Goal: Task Accomplishment & Management: Complete application form

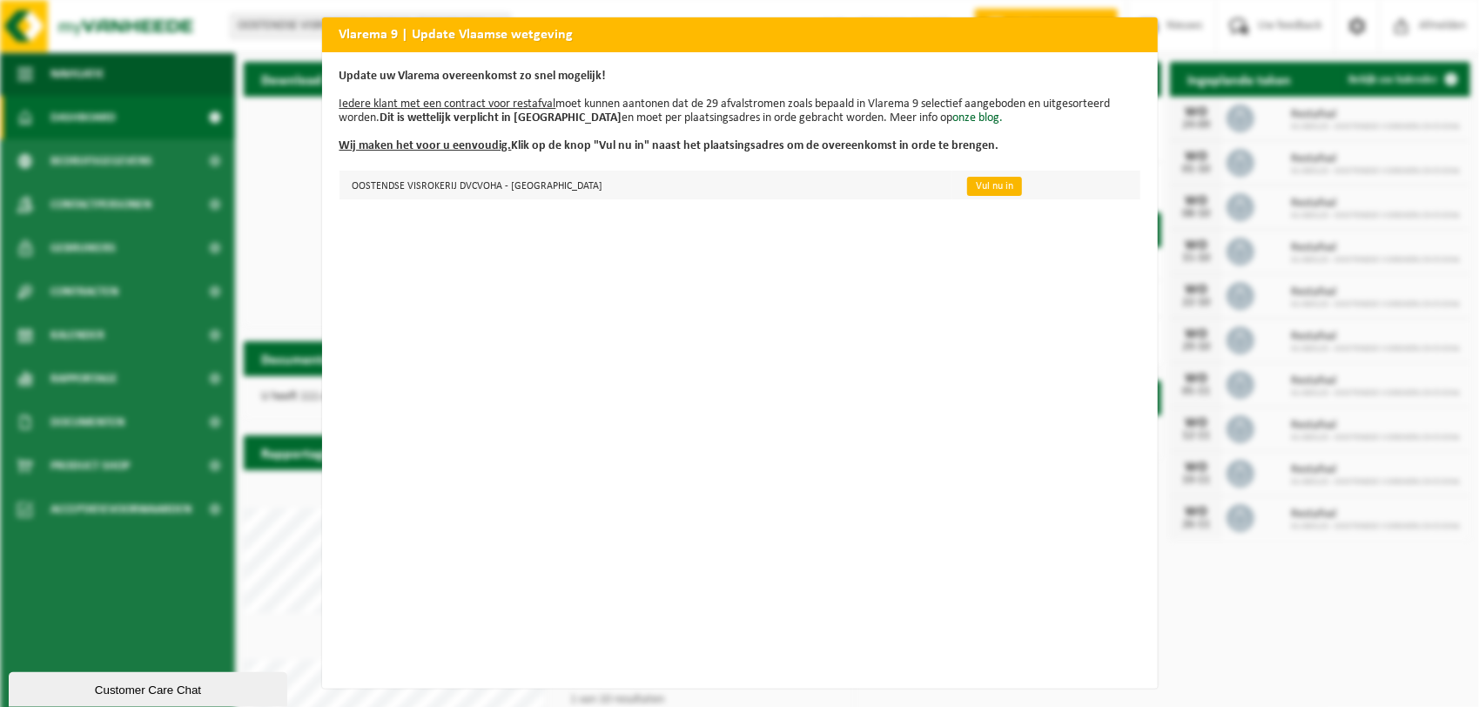
click at [967, 187] on link "Vul nu in" at bounding box center [994, 186] width 55 height 19
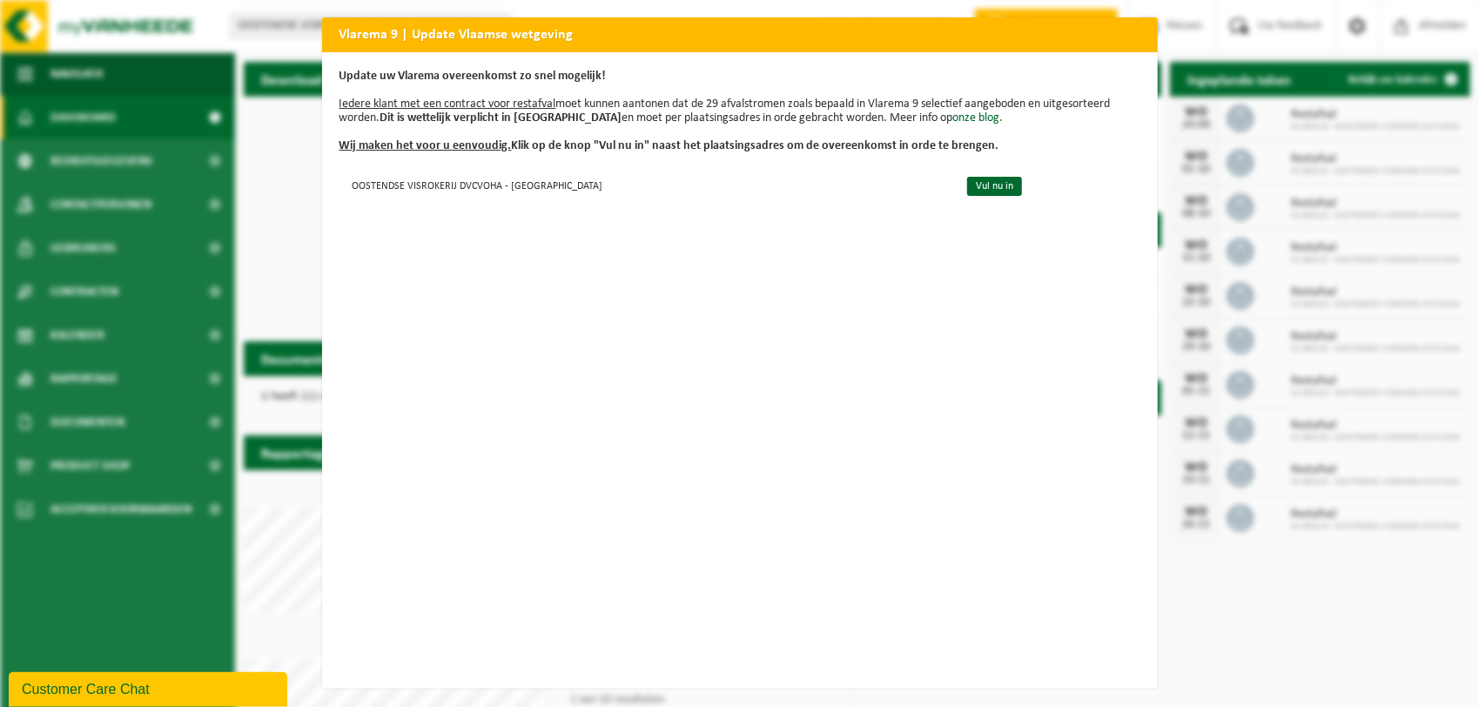
click at [1258, 639] on div "Vlarema 9 | Update Vlaamse wetgeving Update uw Vlarema overeenkomst zo snel mog…" at bounding box center [739, 353] width 1479 height 707
click at [1254, 630] on div "Vlarema 9 | Update Vlaamse wetgeving Update uw Vlarema overeenkomst zo snel mog…" at bounding box center [739, 353] width 1479 height 707
click at [1253, 630] on div "Vlarema 9 | Update Vlaamse wetgeving Update uw Vlarema overeenkomst zo snel mog…" at bounding box center [739, 353] width 1479 height 707
click at [169, 244] on div "Vlarema 9 | Update Vlaamse wetgeving Update uw Vlarema overeenkomst zo snel mog…" at bounding box center [739, 353] width 1479 height 707
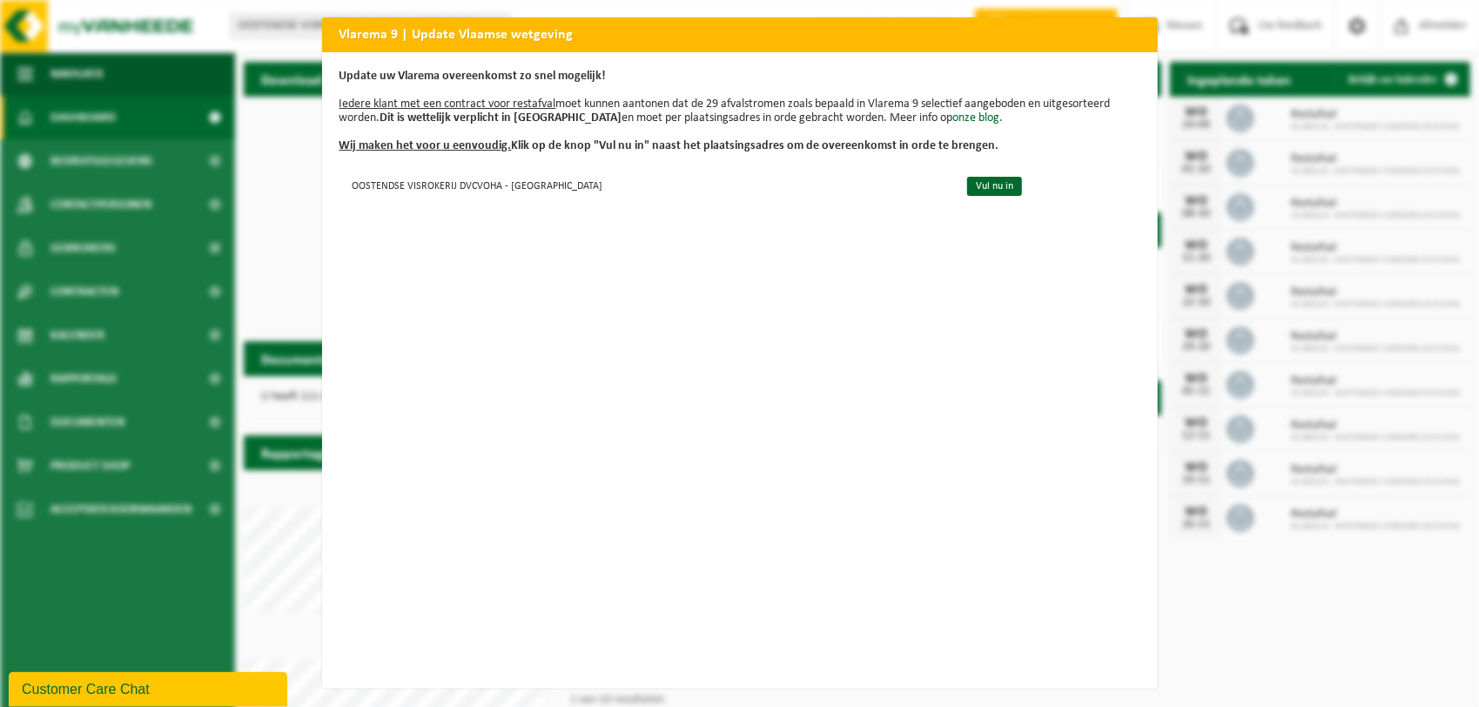
click at [1140, 19] on h2 "Vlarema 9 | Update Vlaamse wetgeving" at bounding box center [740, 33] width 836 height 33
click at [967, 177] on link "Vul nu in" at bounding box center [994, 186] width 55 height 19
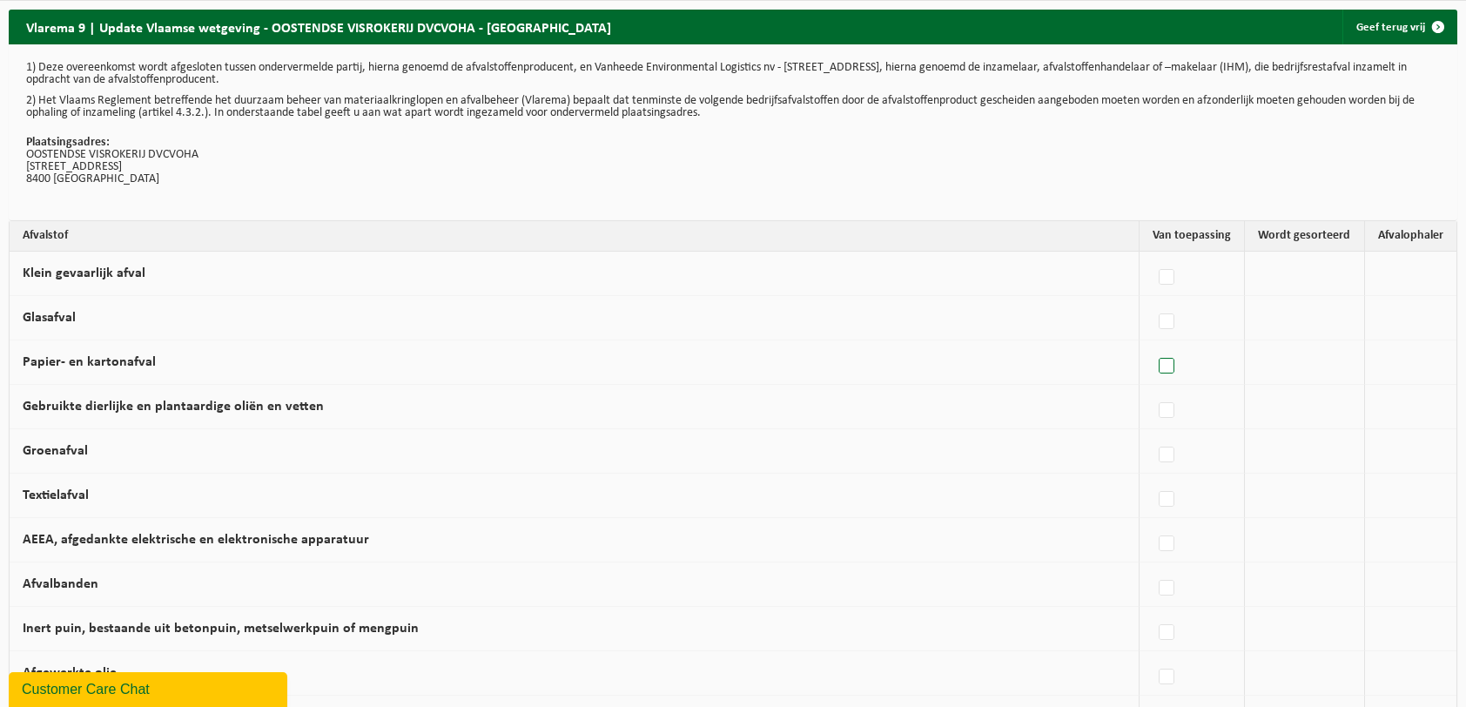
click at [1165, 368] on label at bounding box center [1167, 366] width 24 height 26
click at [1153, 345] on input "Papier- en kartonafval" at bounding box center [1152, 344] width 1 height 1
checkbox input "true"
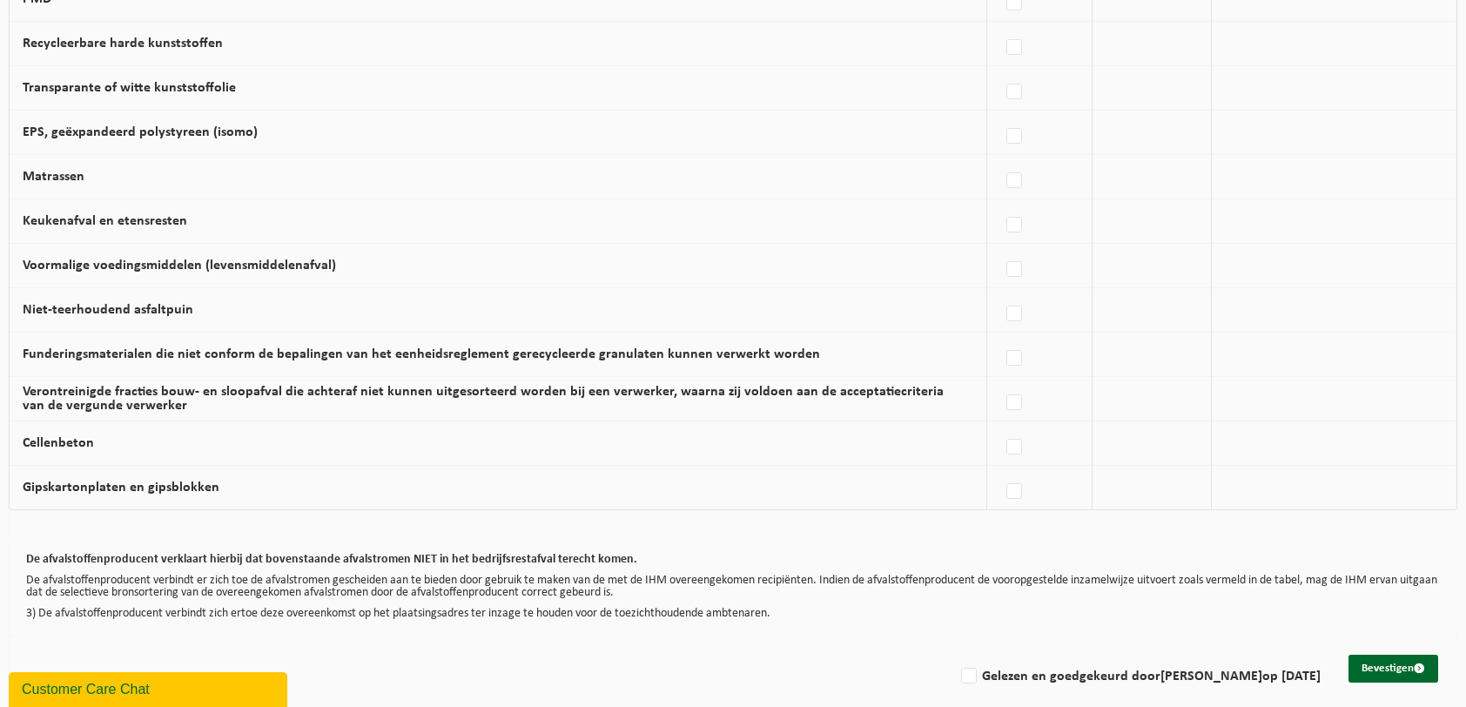
scroll to position [1037, 0]
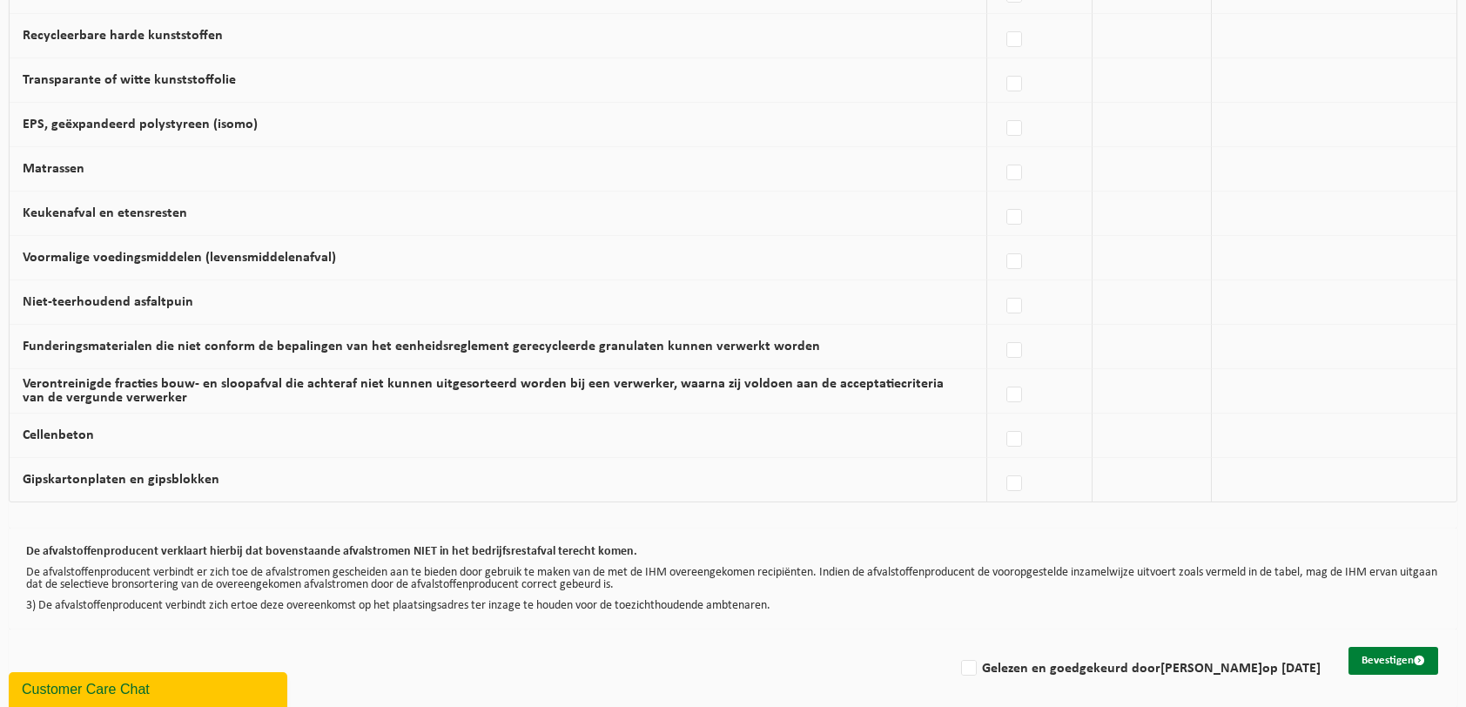
click at [1370, 649] on button "Bevestigen" at bounding box center [1394, 661] width 90 height 28
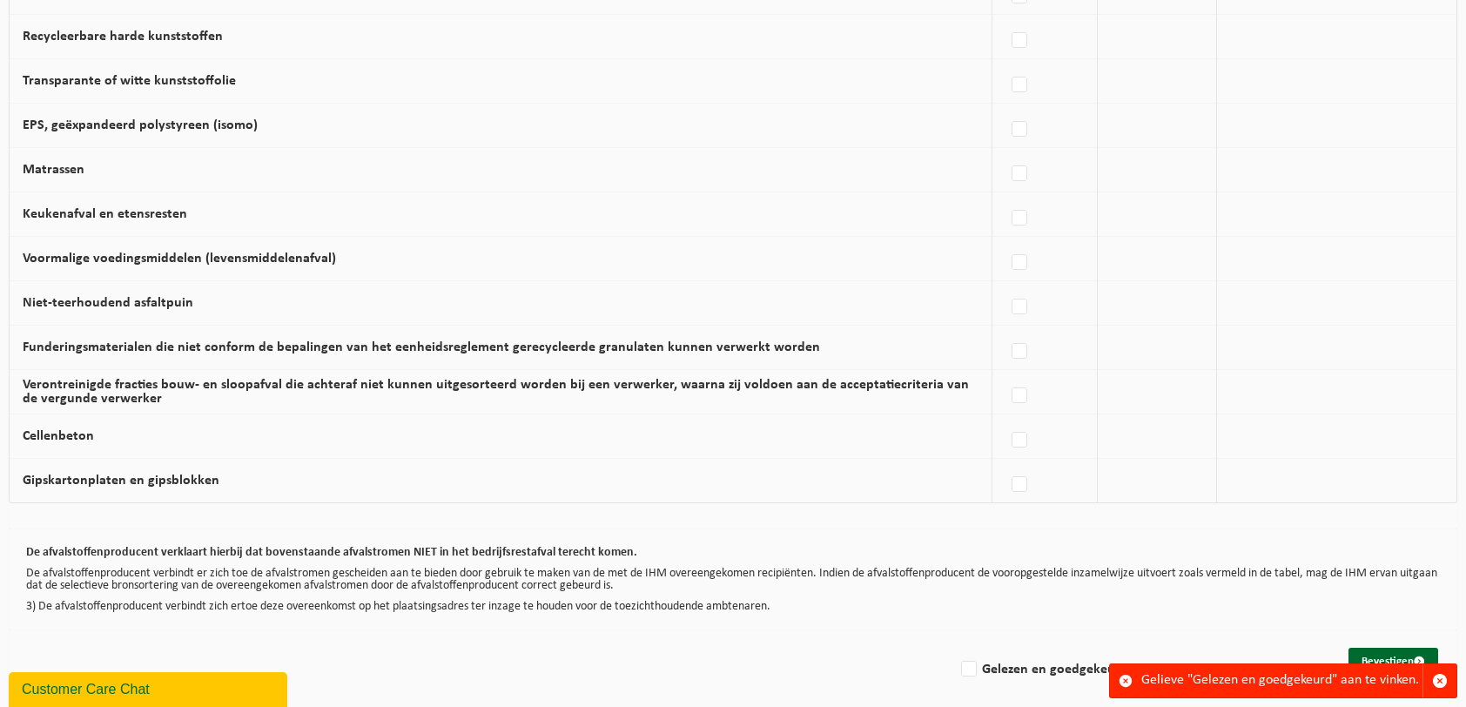
scroll to position [1037, 0]
click at [958, 656] on label "Gelezen en goedgekeurd door marco vereycken op 24/09/25" at bounding box center [1139, 669] width 363 height 26
click at [955, 647] on input "Gelezen en goedgekeurd door marco vereycken op 24/09/25" at bounding box center [954, 646] width 1 height 1
checkbox input "true"
click at [1379, 647] on button "Bevestigen" at bounding box center [1394, 661] width 90 height 28
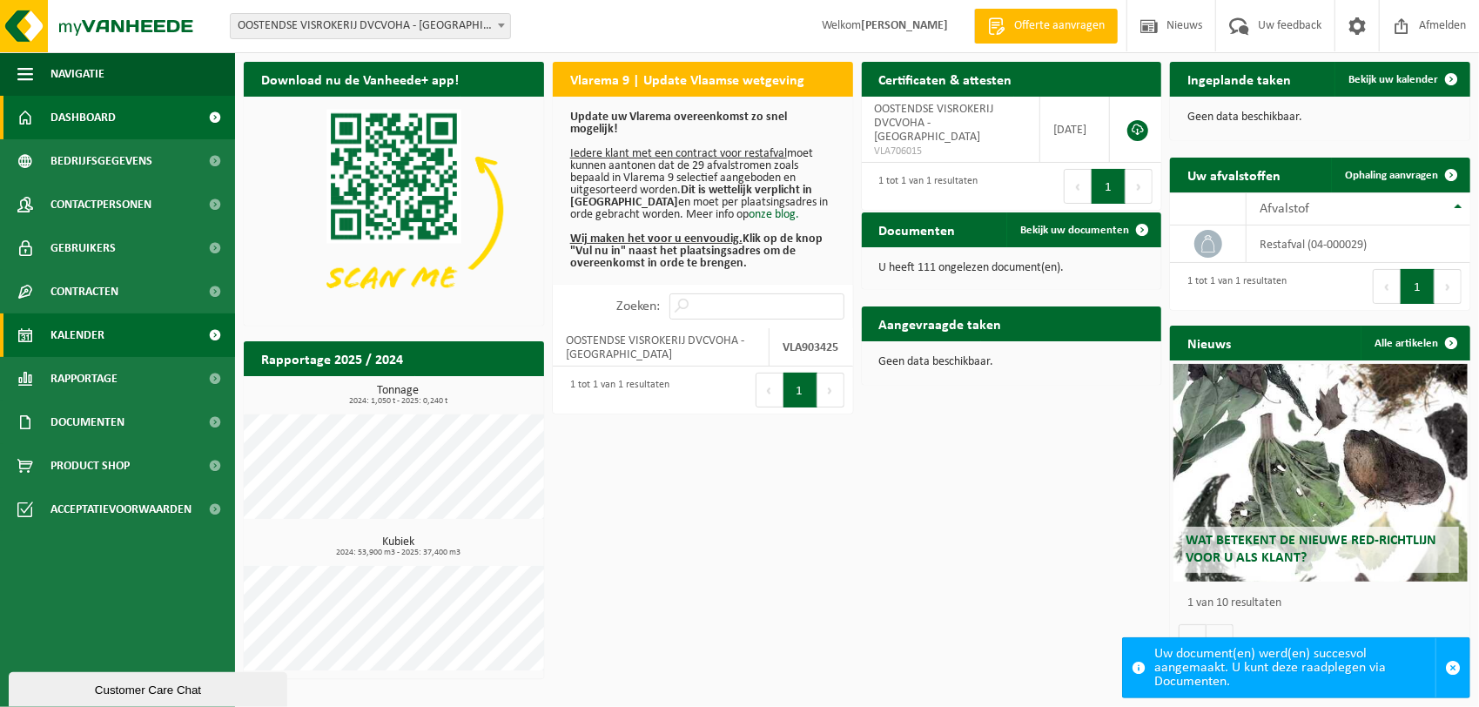
click at [118, 337] on link "Kalender" at bounding box center [117, 335] width 235 height 44
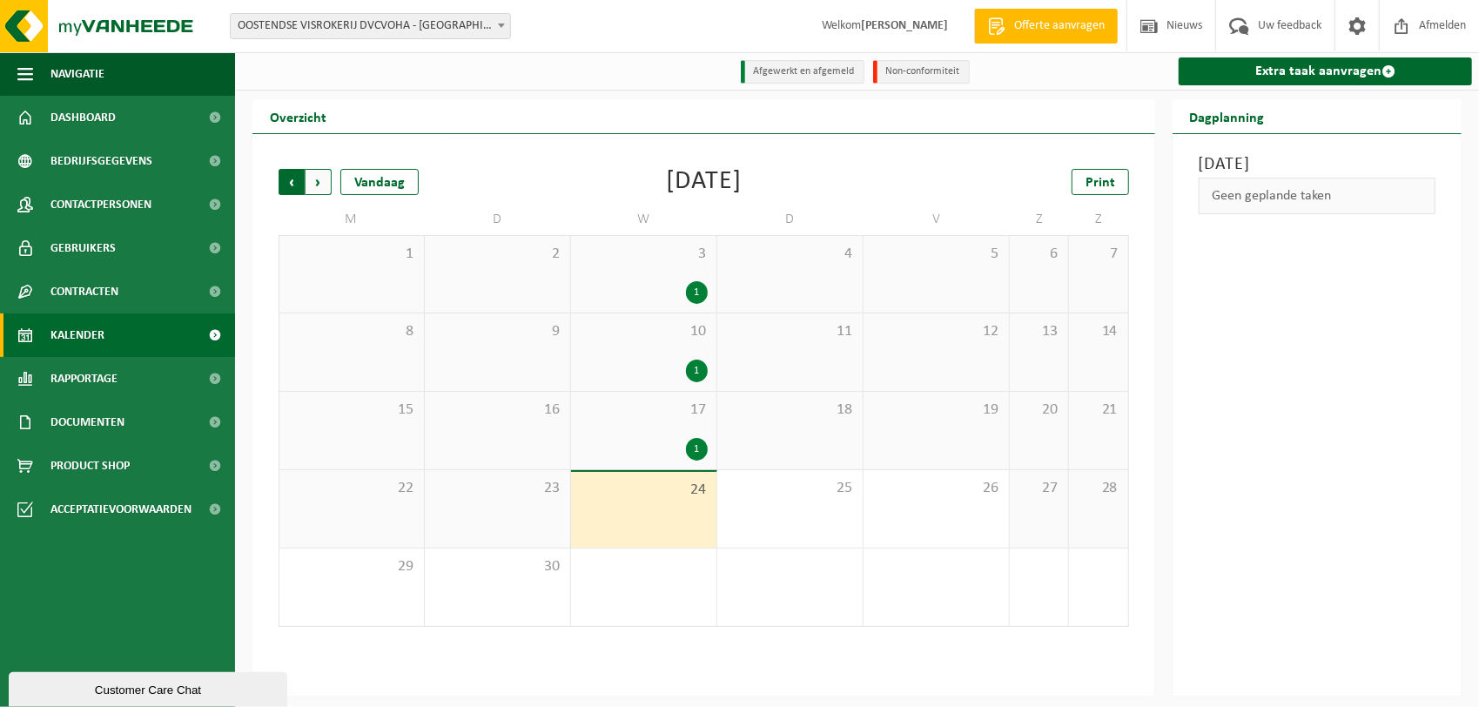
click at [320, 188] on span "Volgende" at bounding box center [319, 182] width 26 height 26
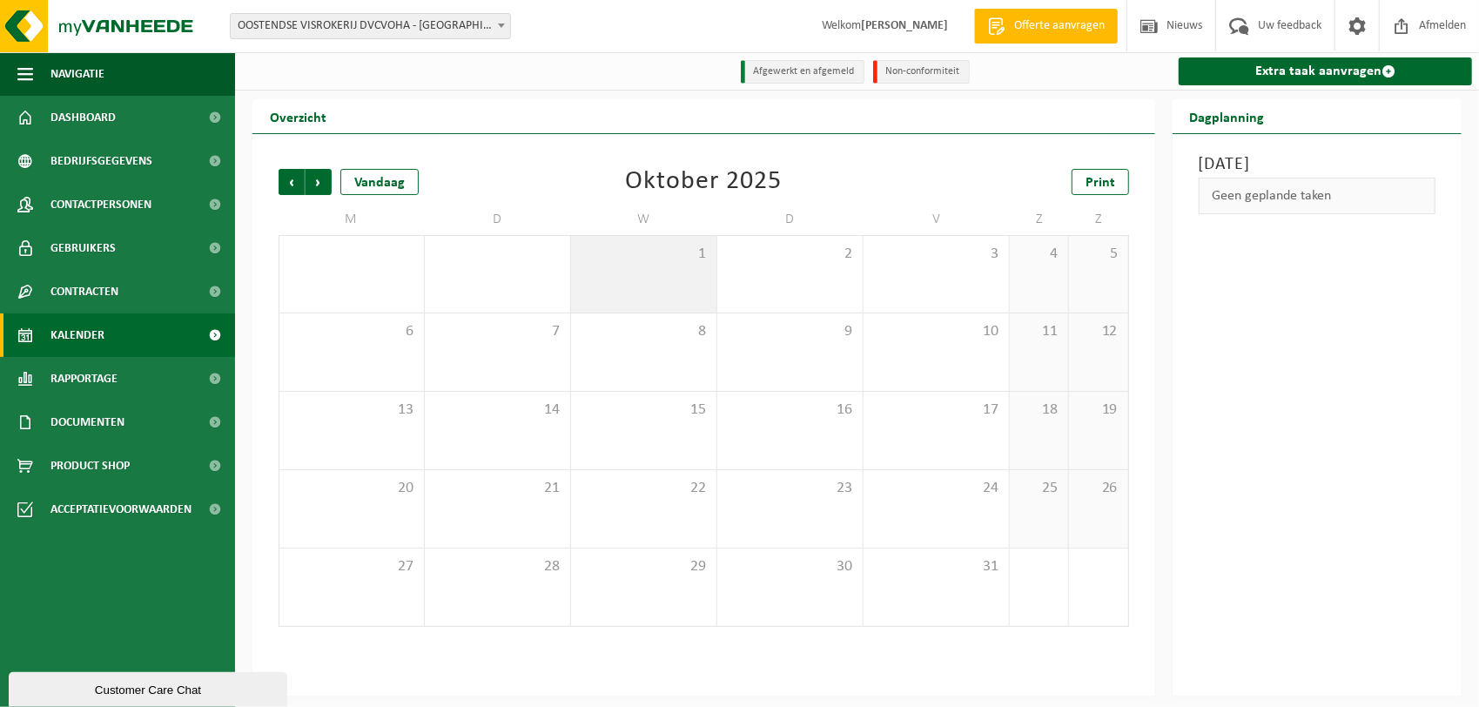
click at [628, 284] on div "1" at bounding box center [643, 274] width 145 height 77
click at [1240, 200] on div "Geen geplande taken" at bounding box center [1317, 196] width 237 height 37
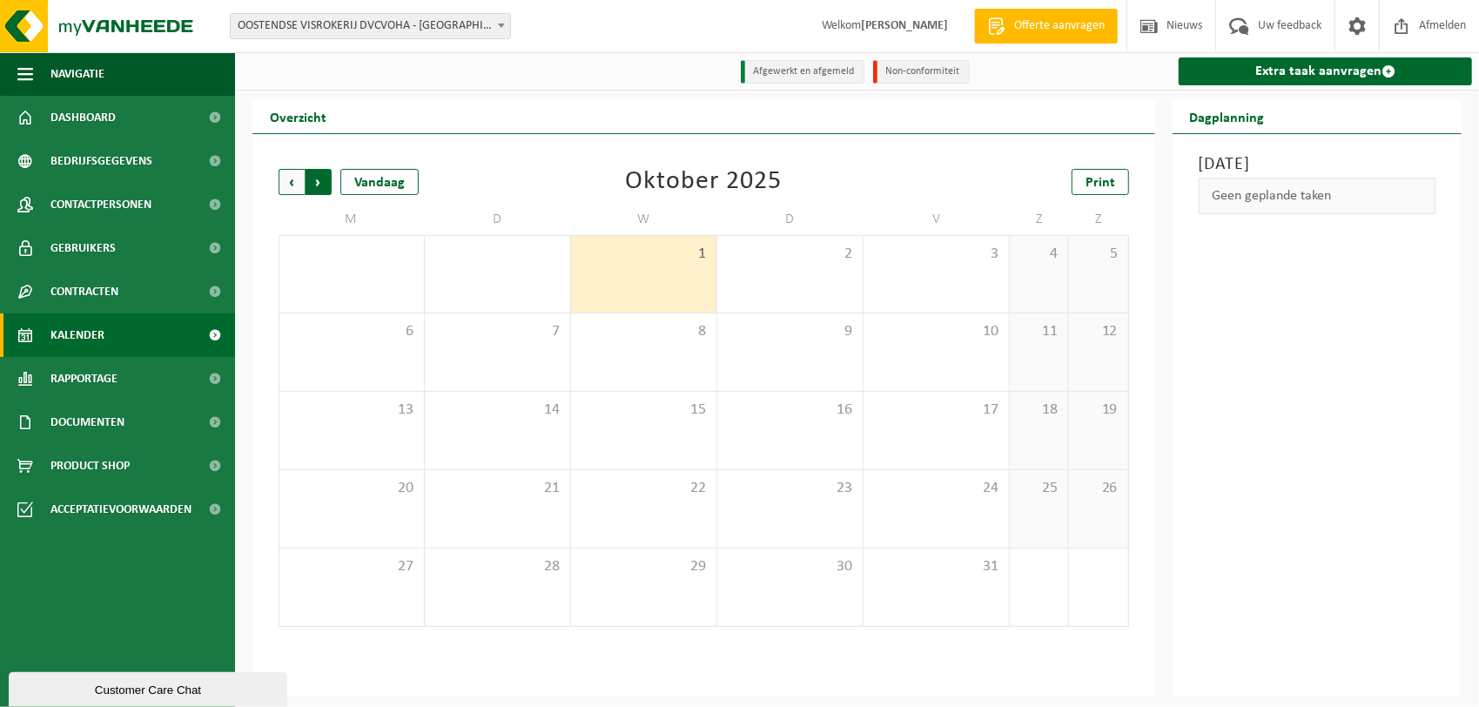
click at [290, 189] on span "Vorige" at bounding box center [292, 182] width 26 height 26
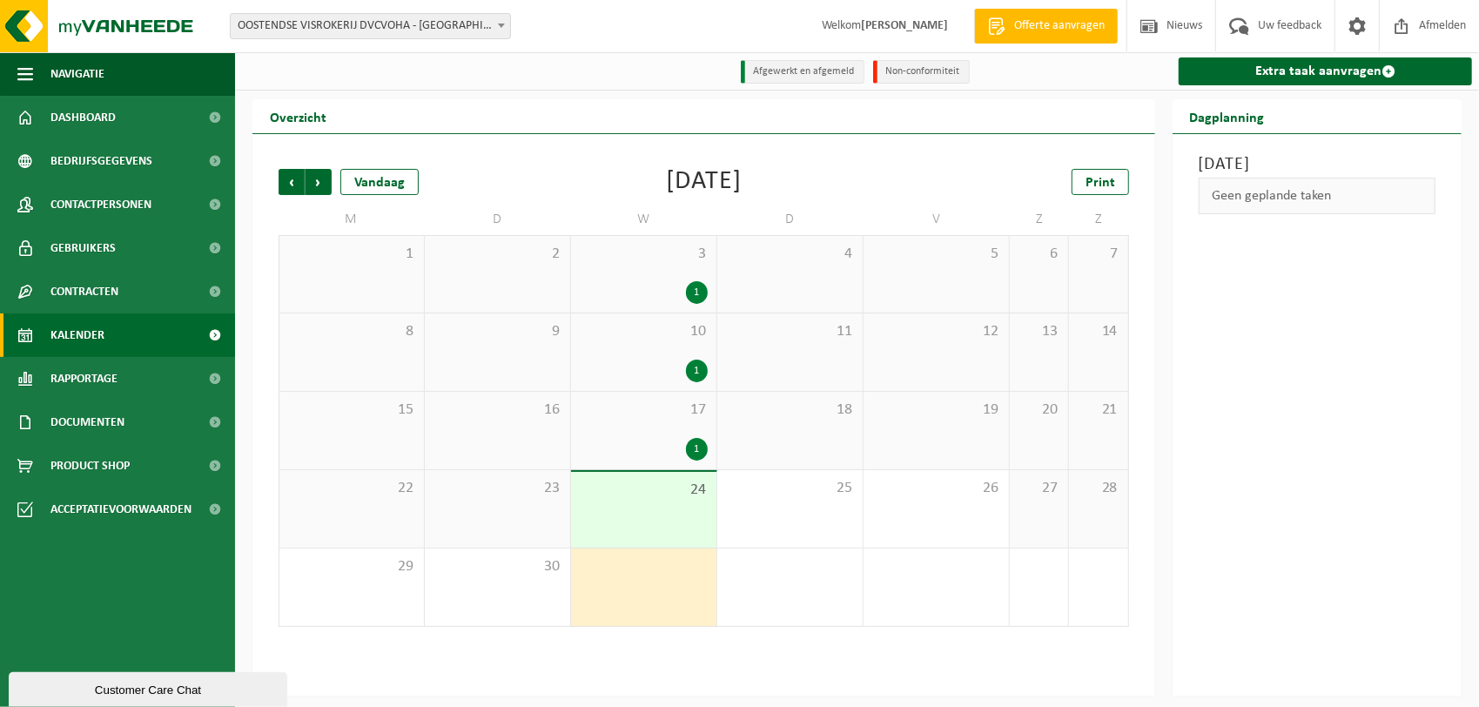
click at [646, 590] on div "1" at bounding box center [643, 587] width 145 height 77
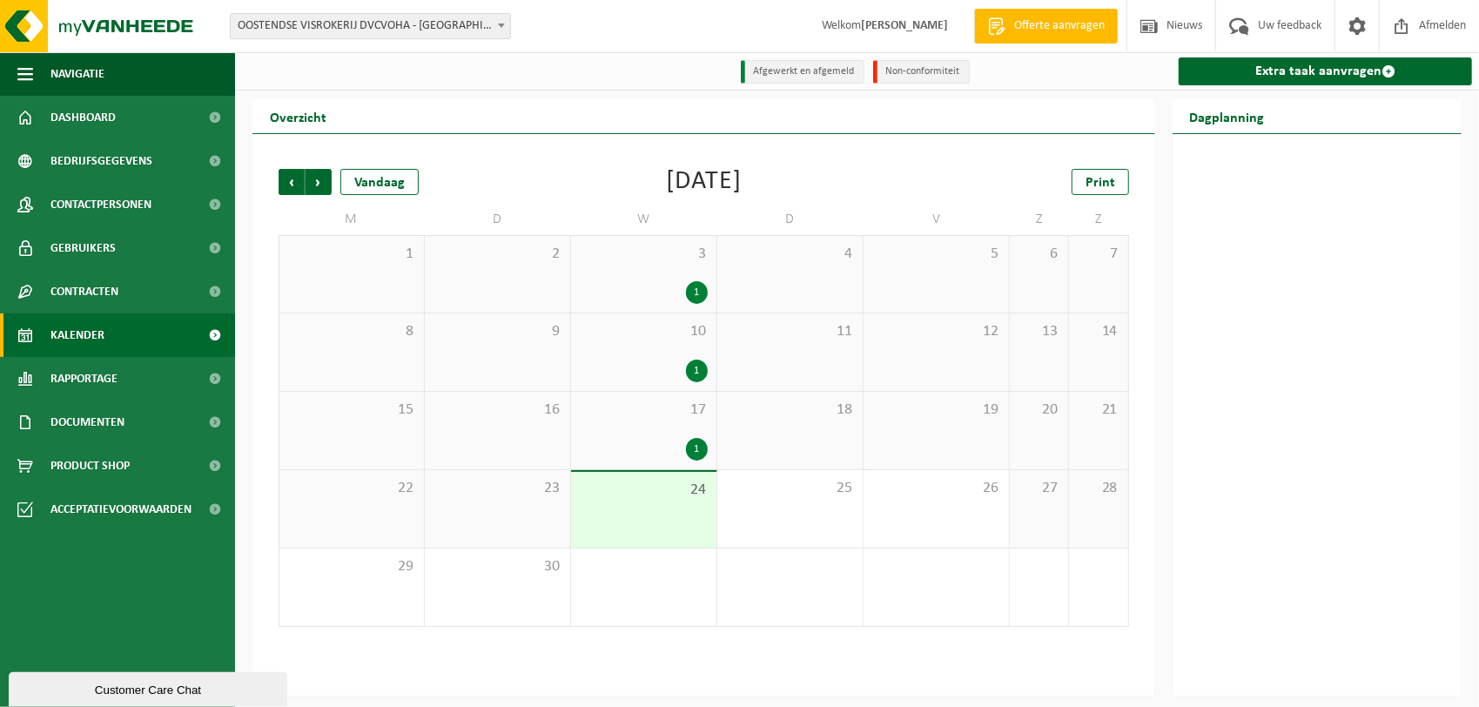
click at [625, 454] on div "1" at bounding box center [644, 449] width 128 height 23
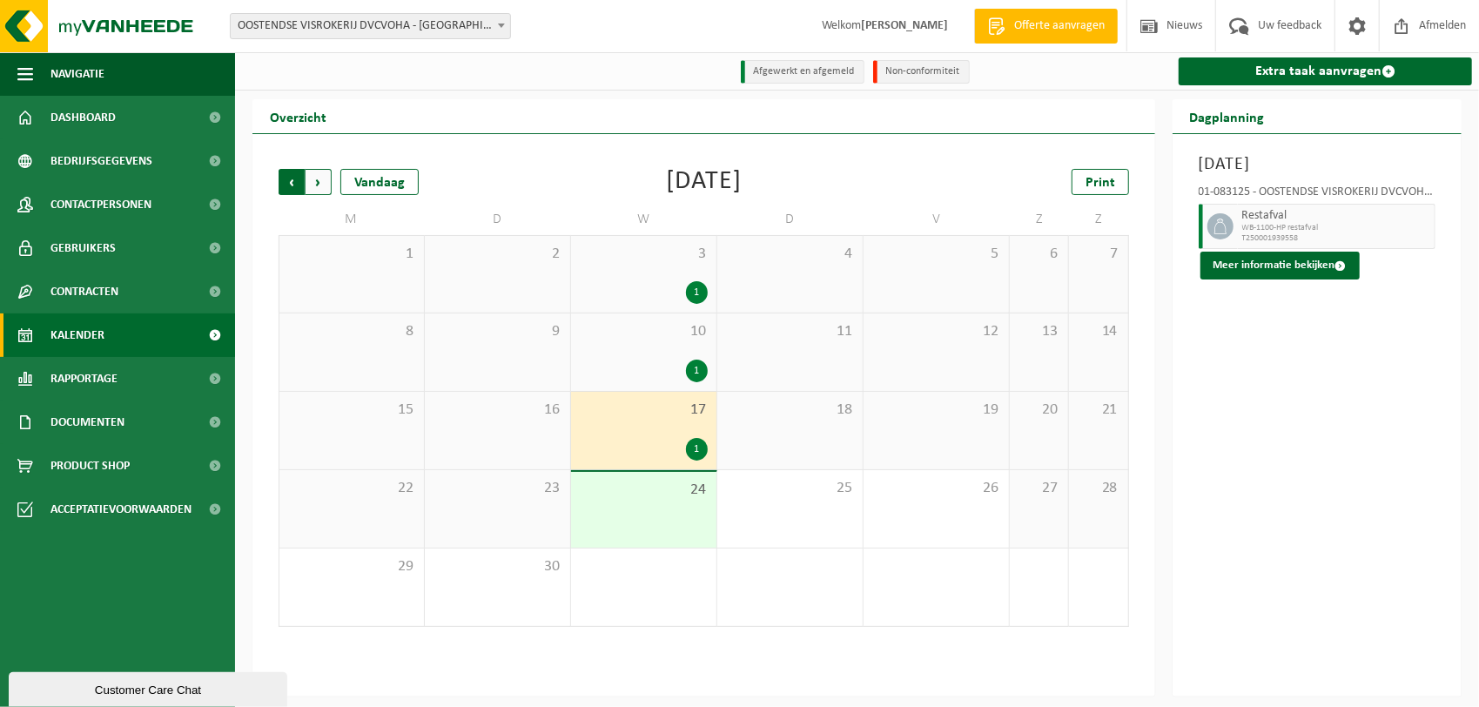
click at [318, 187] on span "Volgende" at bounding box center [319, 182] width 26 height 26
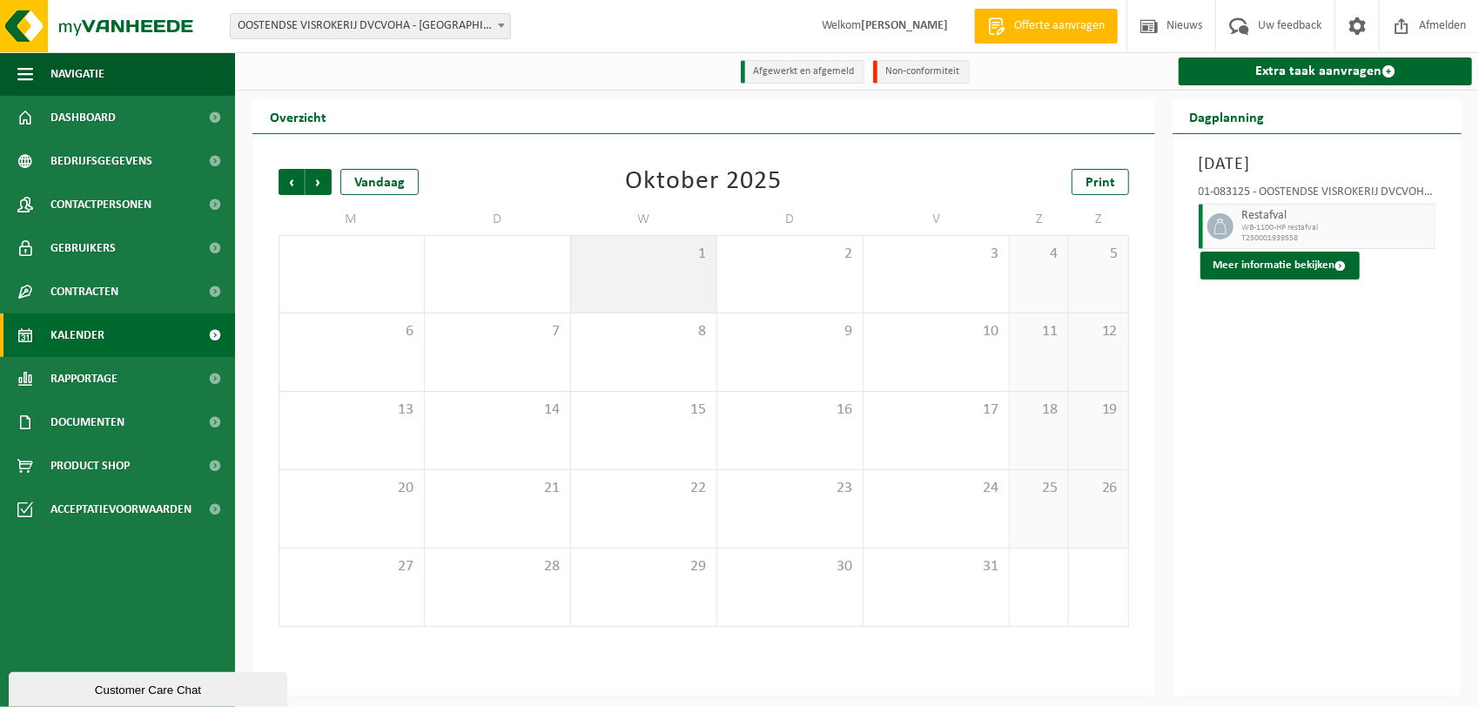
click at [717, 279] on div "1" at bounding box center [643, 274] width 145 height 77
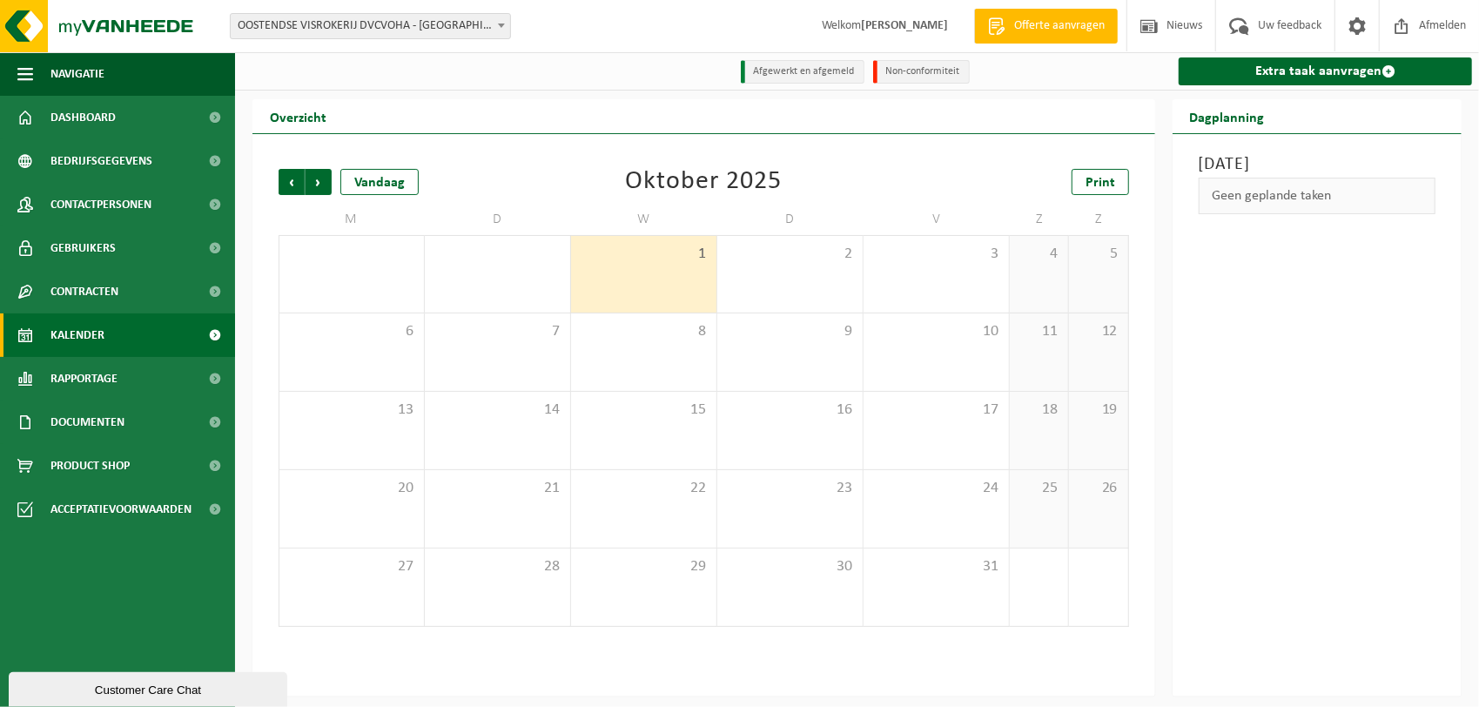
click at [1323, 199] on div "Geen geplande taken" at bounding box center [1317, 196] width 237 height 37
click at [1303, 30] on span "Uw feedback" at bounding box center [1290, 25] width 72 height 51
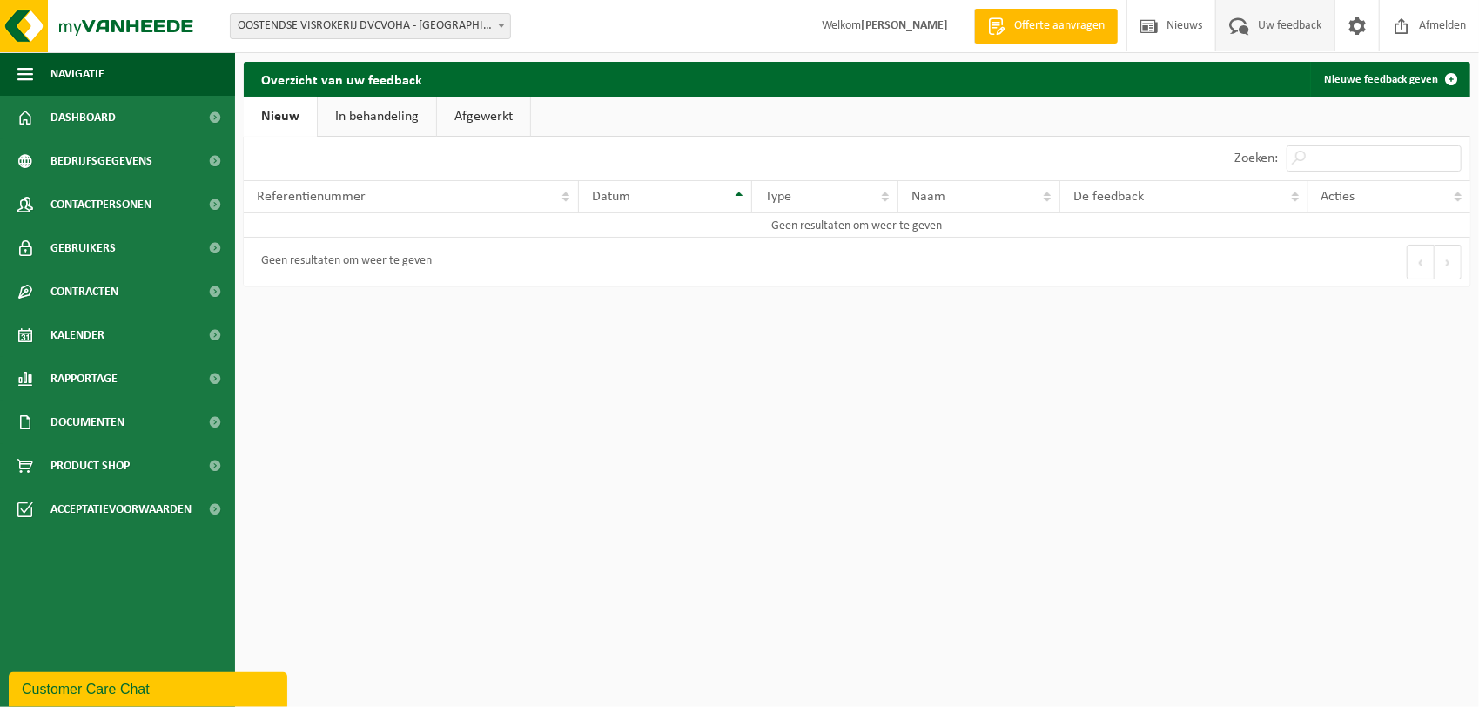
click at [339, 124] on link "In behandeling" at bounding box center [377, 117] width 118 height 40
click at [255, 122] on link "Nieuw" at bounding box center [279, 117] width 71 height 40
click at [279, 121] on link "Nieuw" at bounding box center [280, 117] width 73 height 40
click at [101, 209] on span "Contactpersonen" at bounding box center [100, 205] width 101 height 44
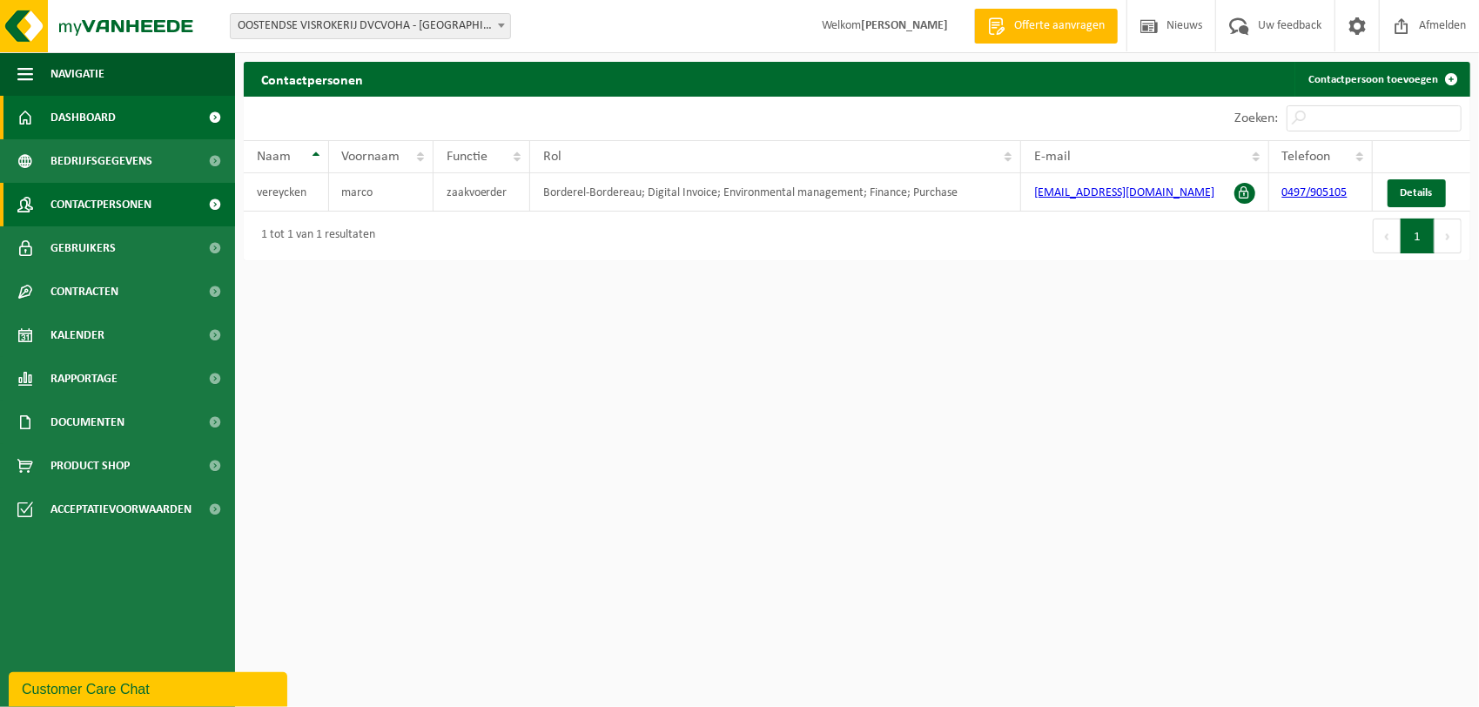
click at [67, 117] on span "Dashboard" at bounding box center [82, 118] width 65 height 44
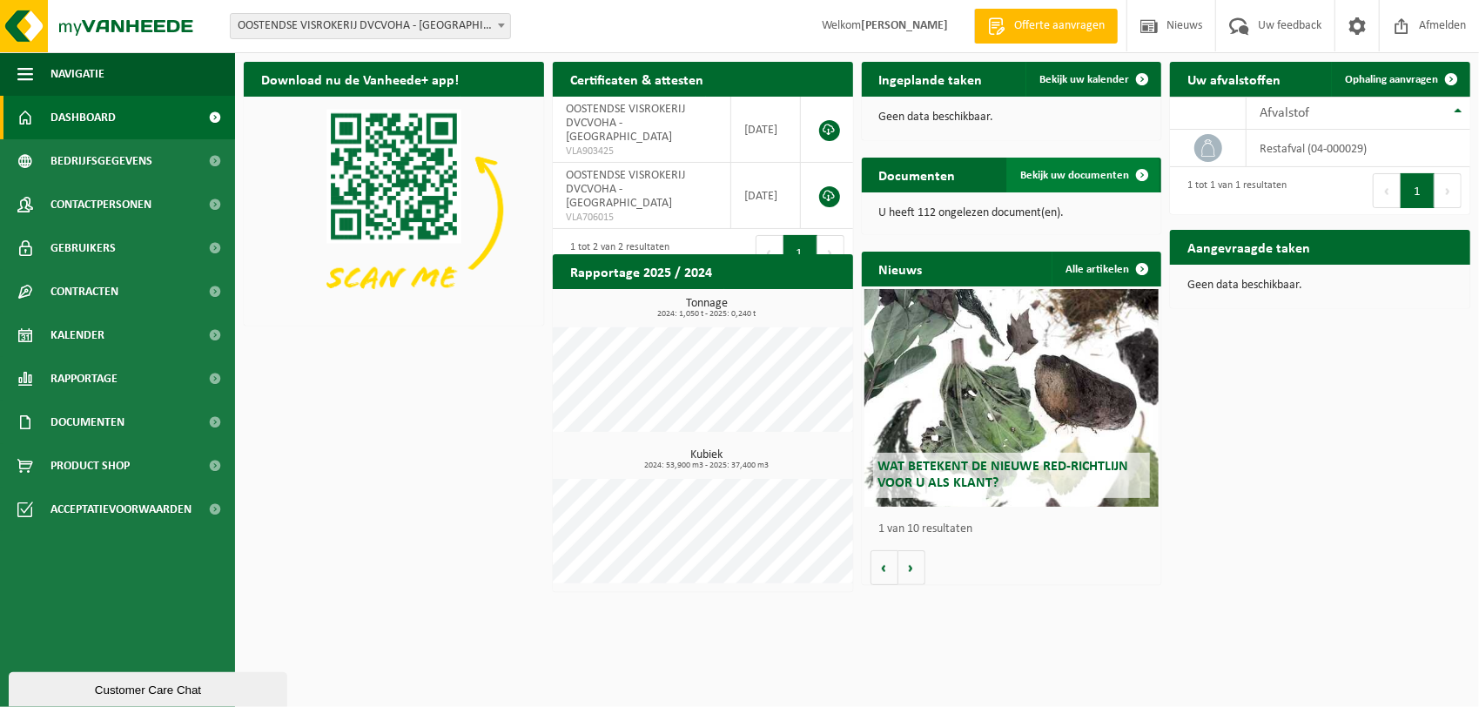
click at [1101, 178] on span "Bekijk uw documenten" at bounding box center [1074, 175] width 109 height 11
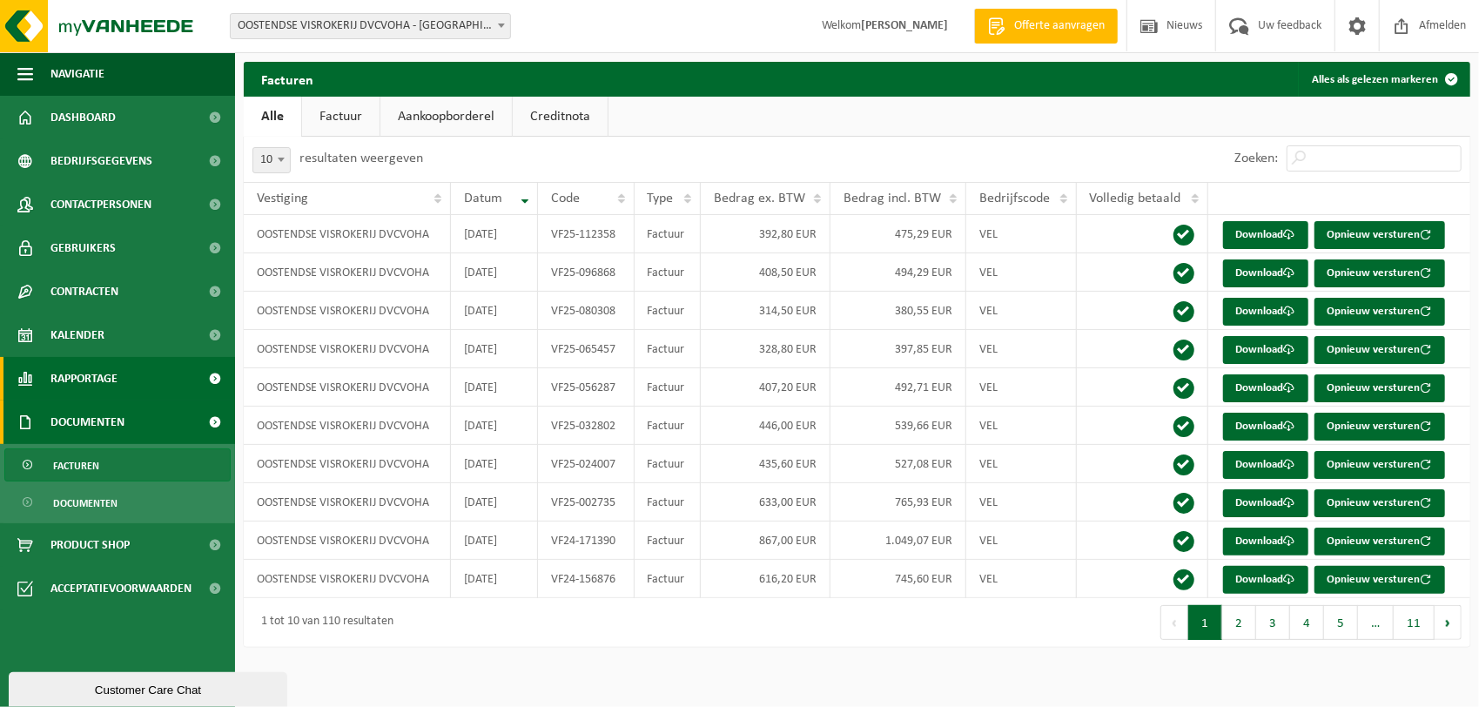
click at [57, 378] on span "Rapportage" at bounding box center [83, 379] width 67 height 44
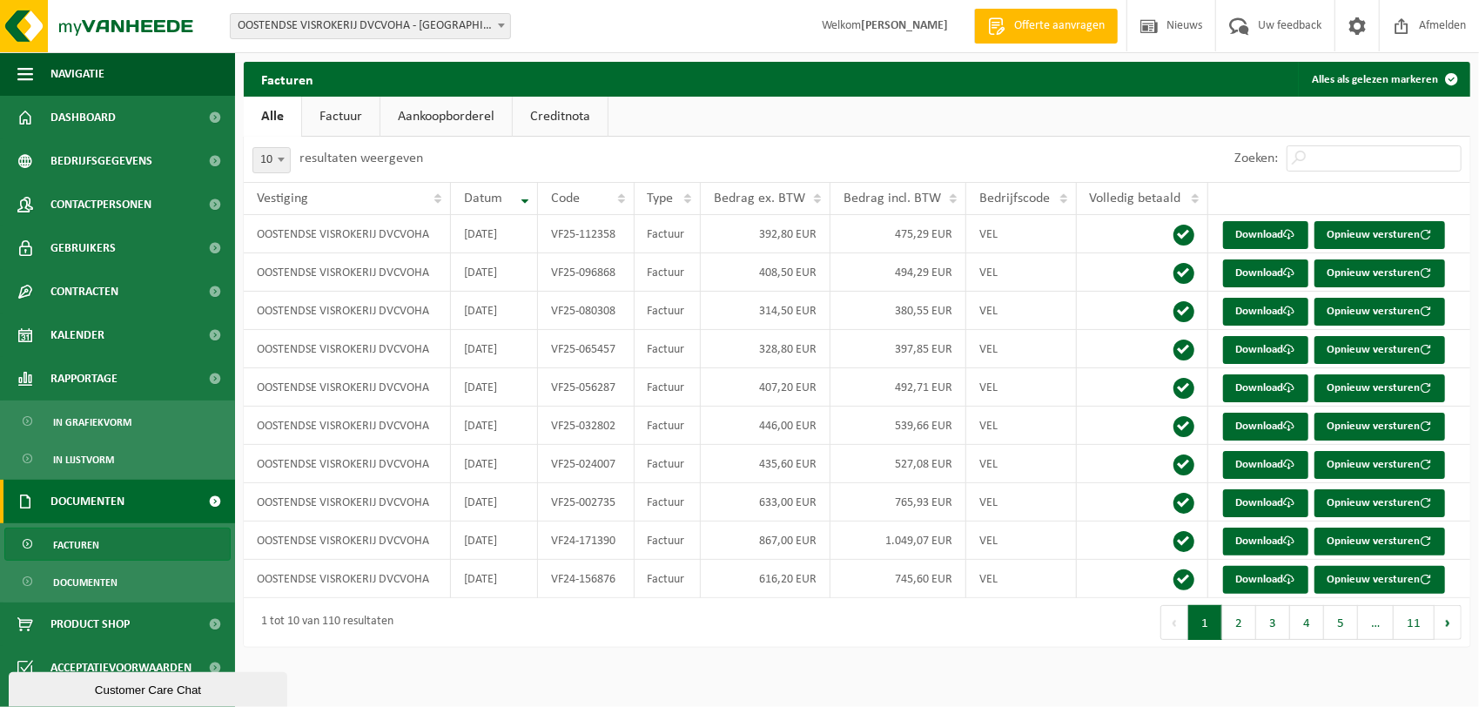
click at [103, 507] on span "Documenten" at bounding box center [87, 502] width 74 height 44
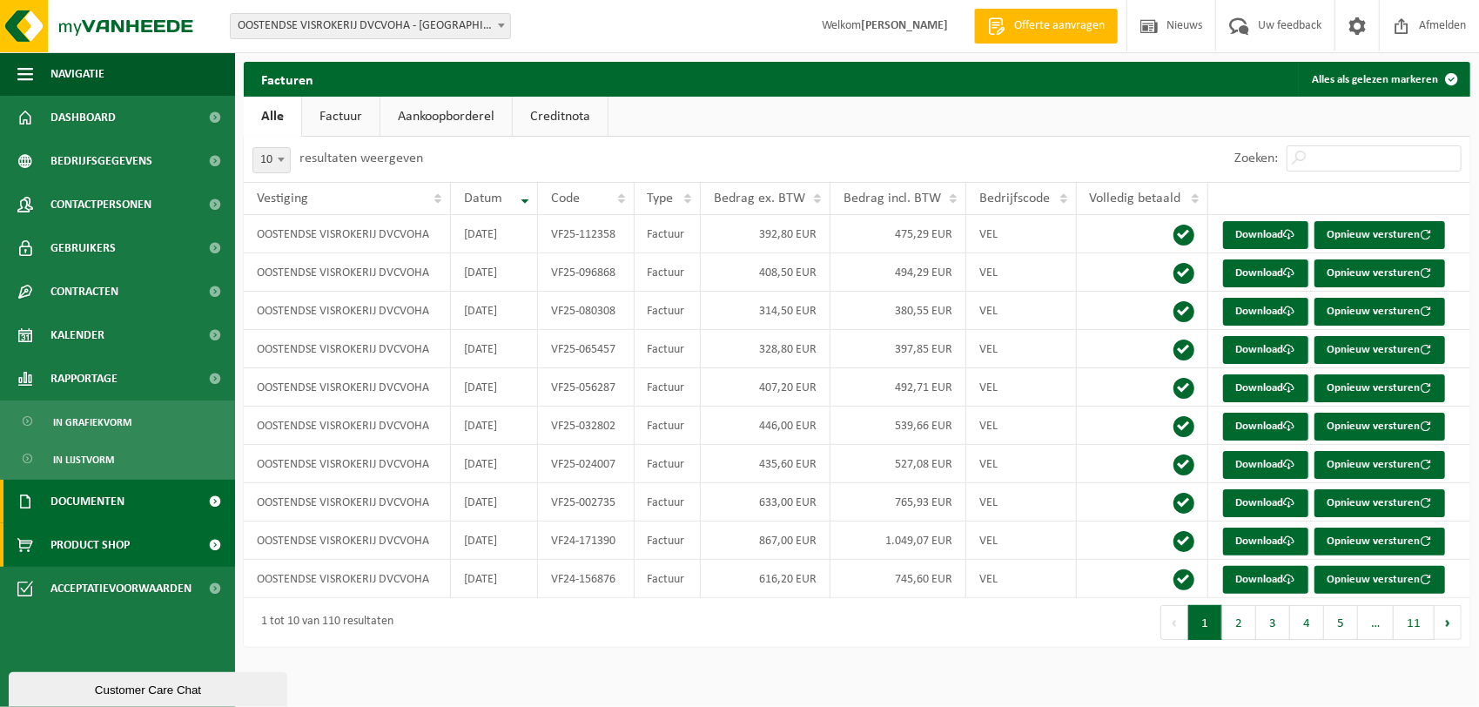
click at [99, 543] on span "Product Shop" at bounding box center [89, 545] width 79 height 44
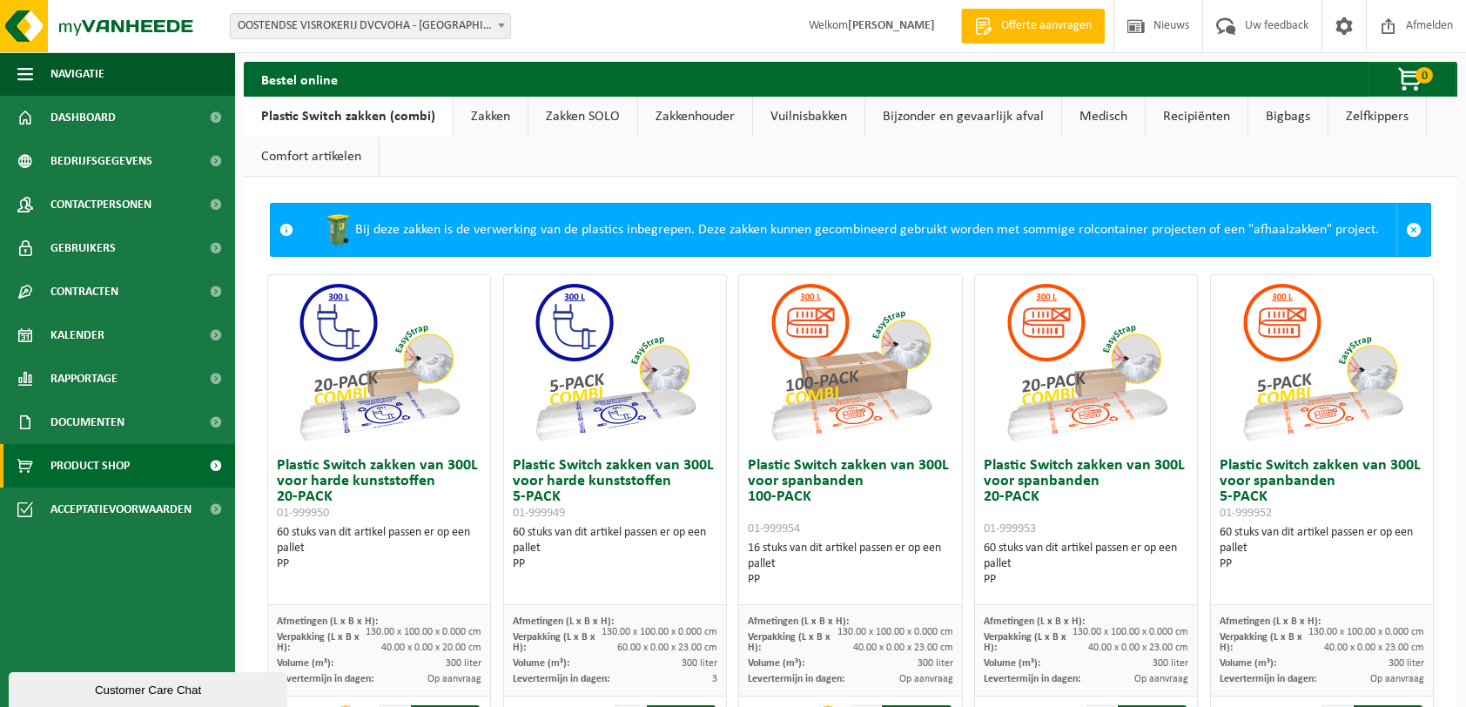
click at [479, 111] on link "Zakken" at bounding box center [491, 117] width 74 height 40
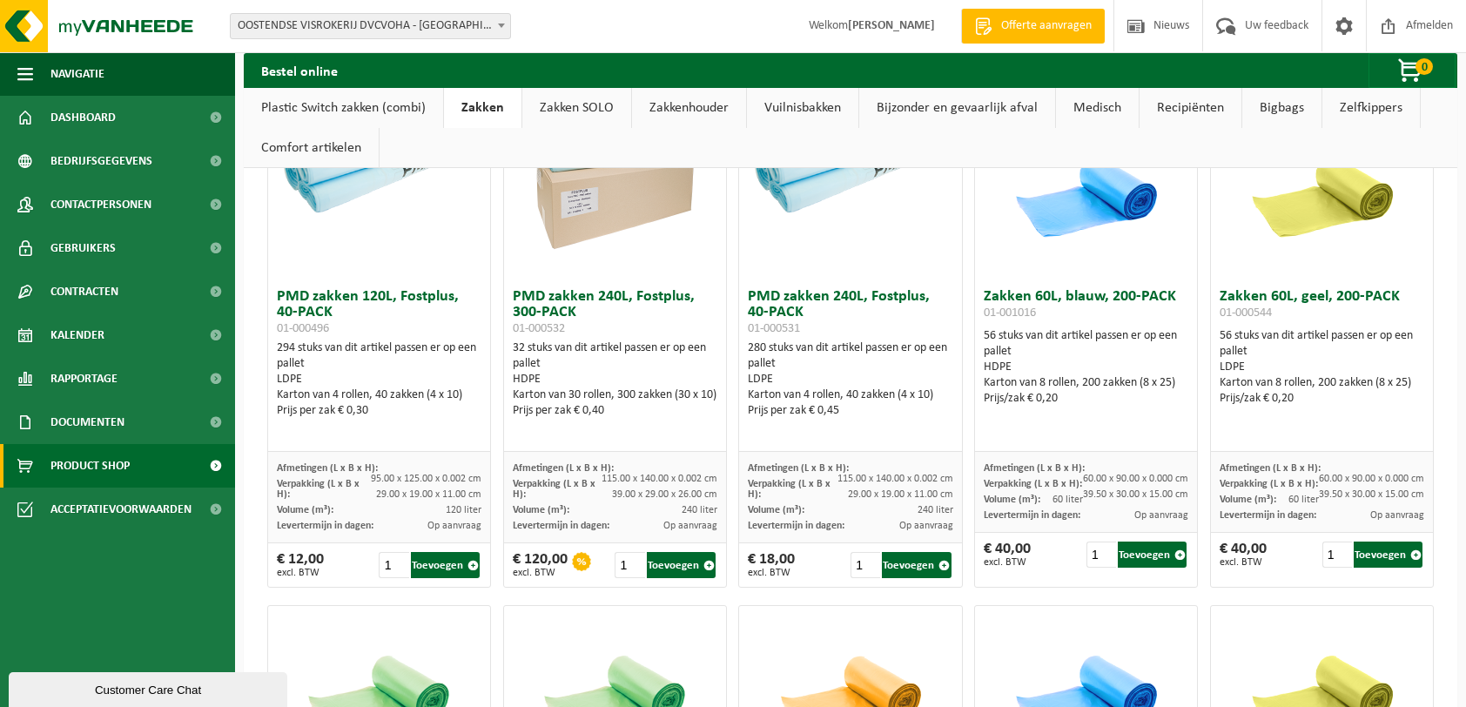
scroll to position [1828, 0]
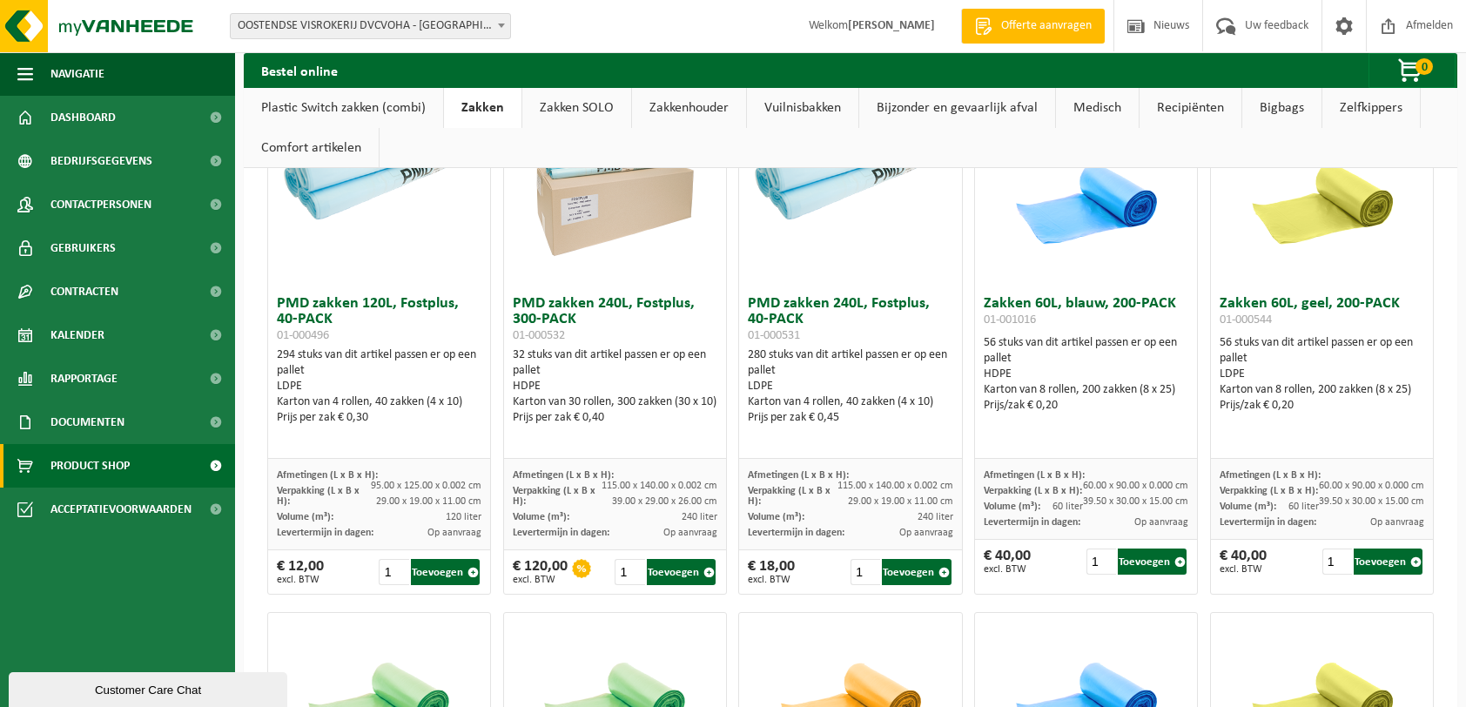
click at [536, 111] on link "Zakken SOLO" at bounding box center [576, 108] width 109 height 40
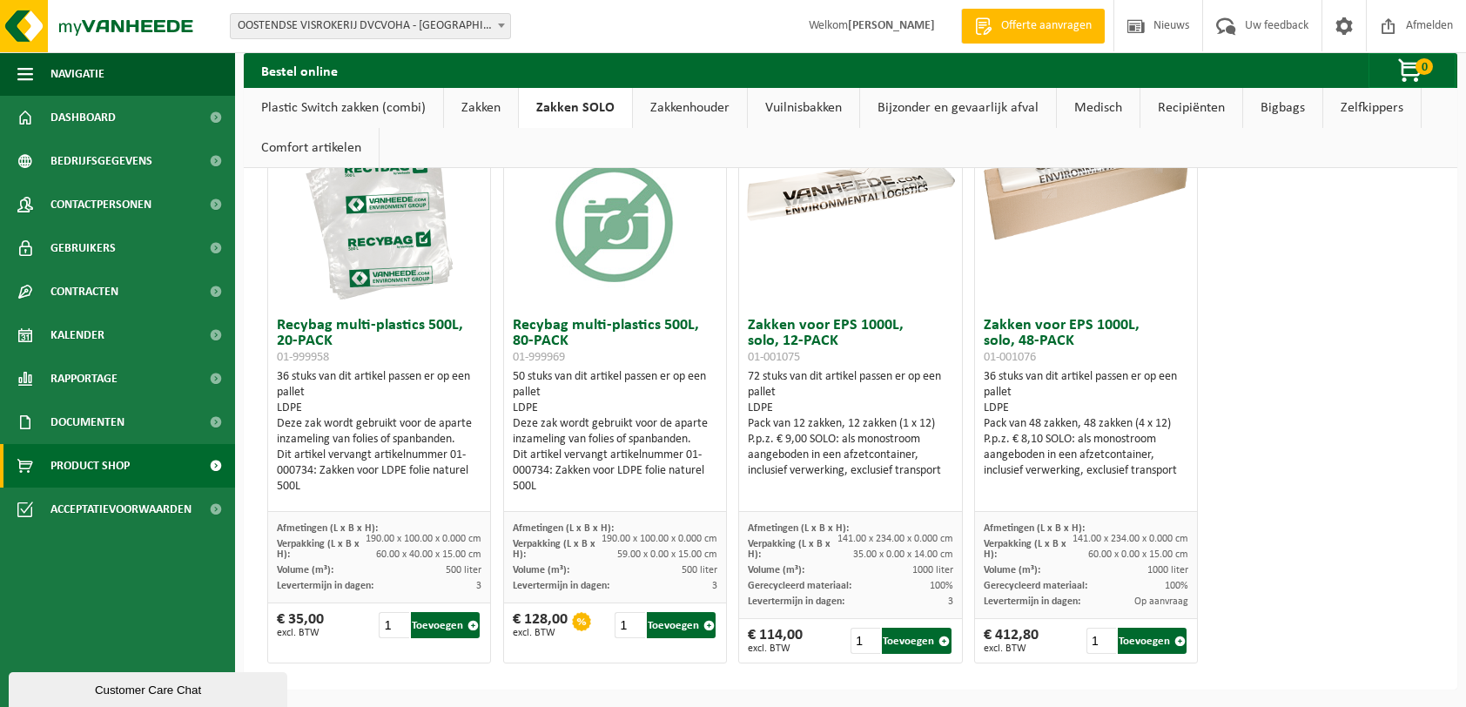
scroll to position [154, 0]
click at [684, 115] on link "Zakkenhouder" at bounding box center [690, 108] width 114 height 40
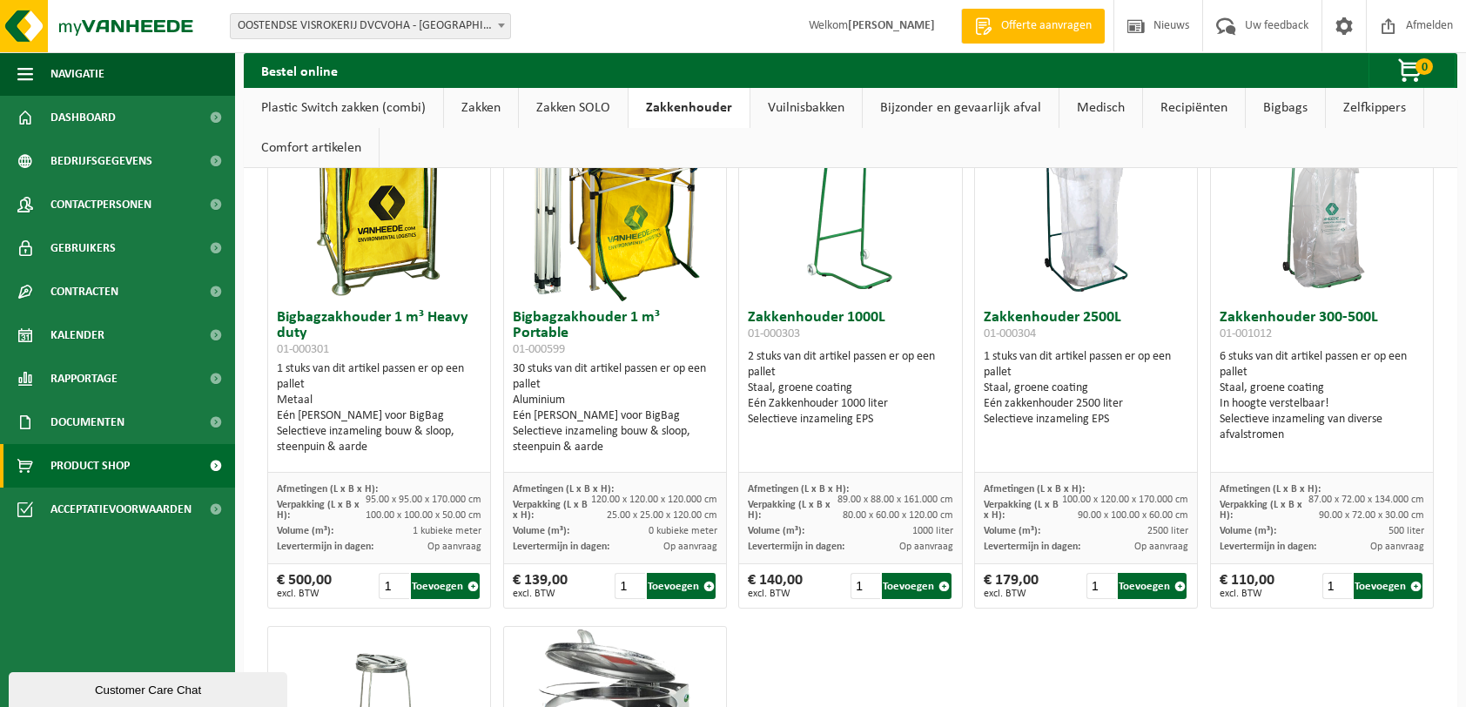
scroll to position [0, 0]
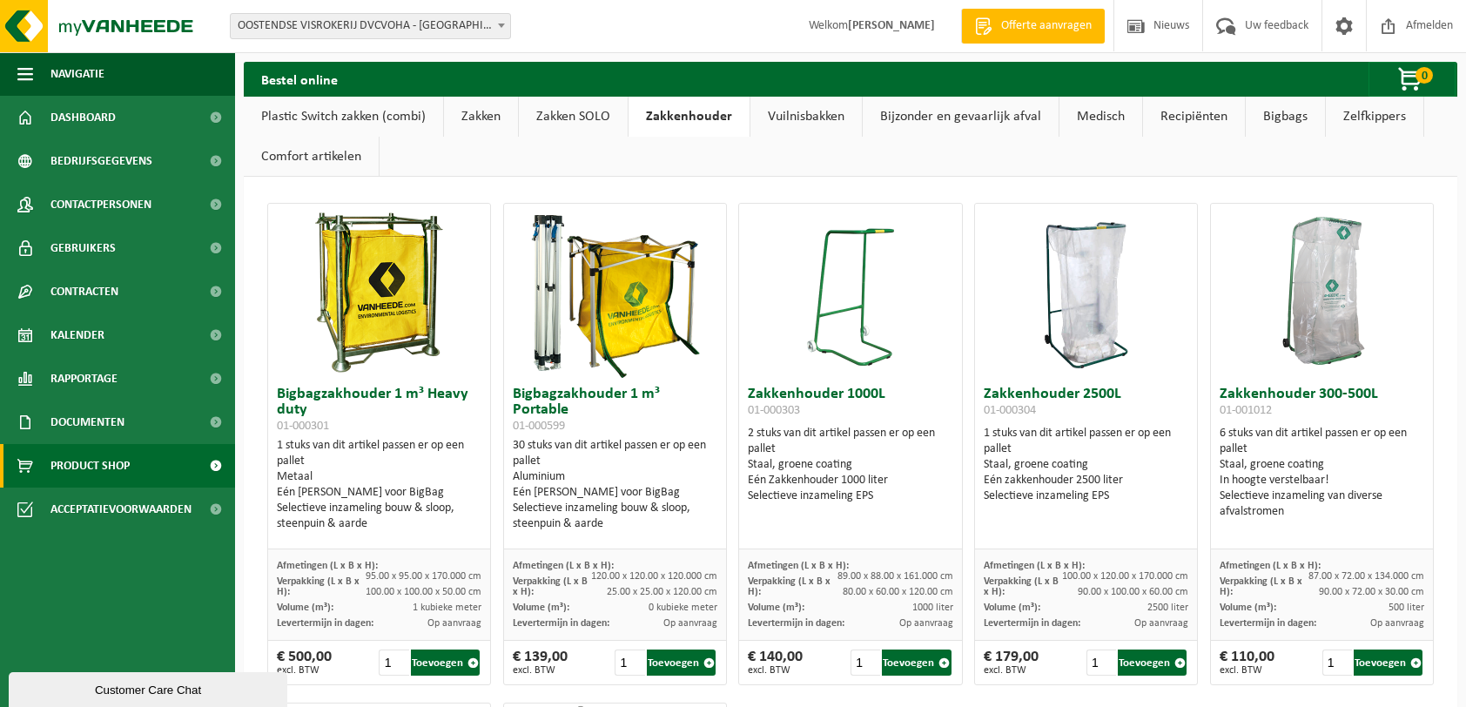
click at [773, 122] on link "Vuilnisbakken" at bounding box center [806, 117] width 111 height 40
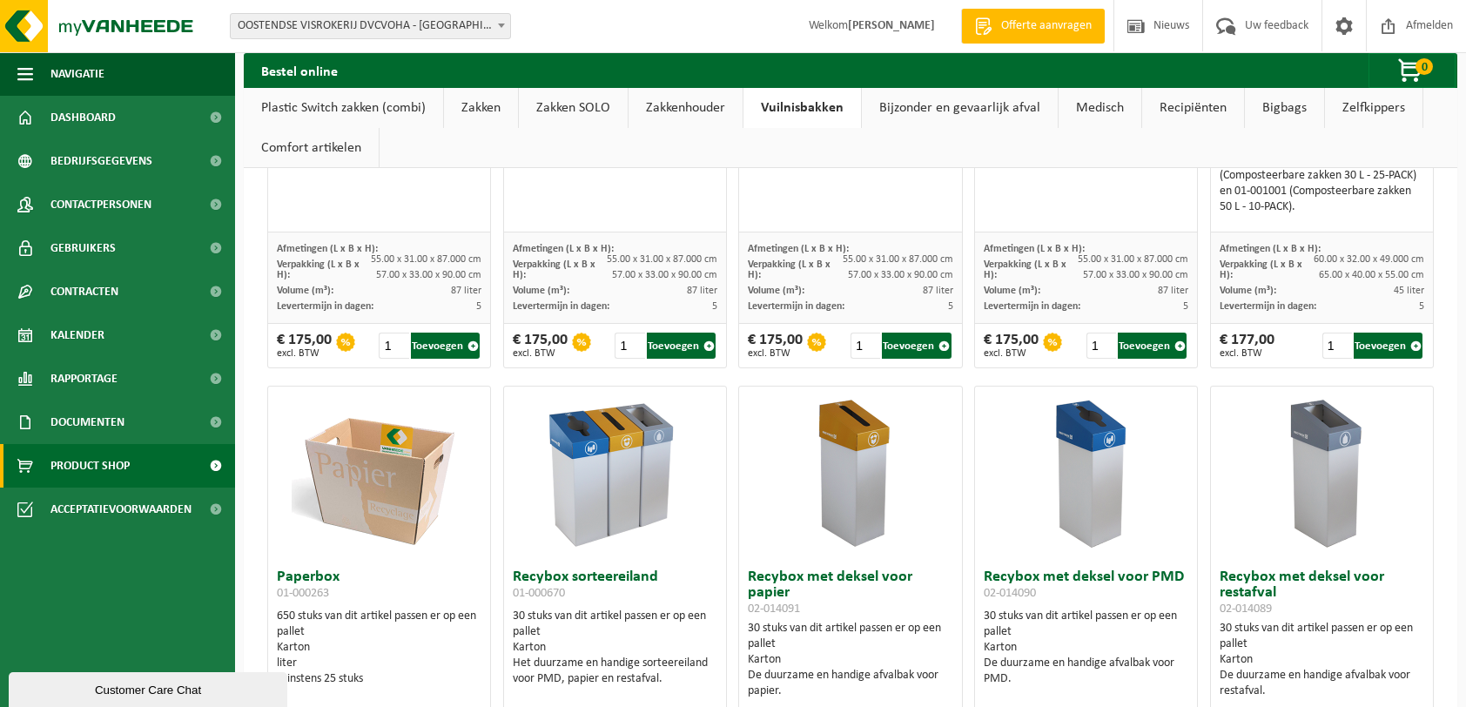
scroll to position [522, 0]
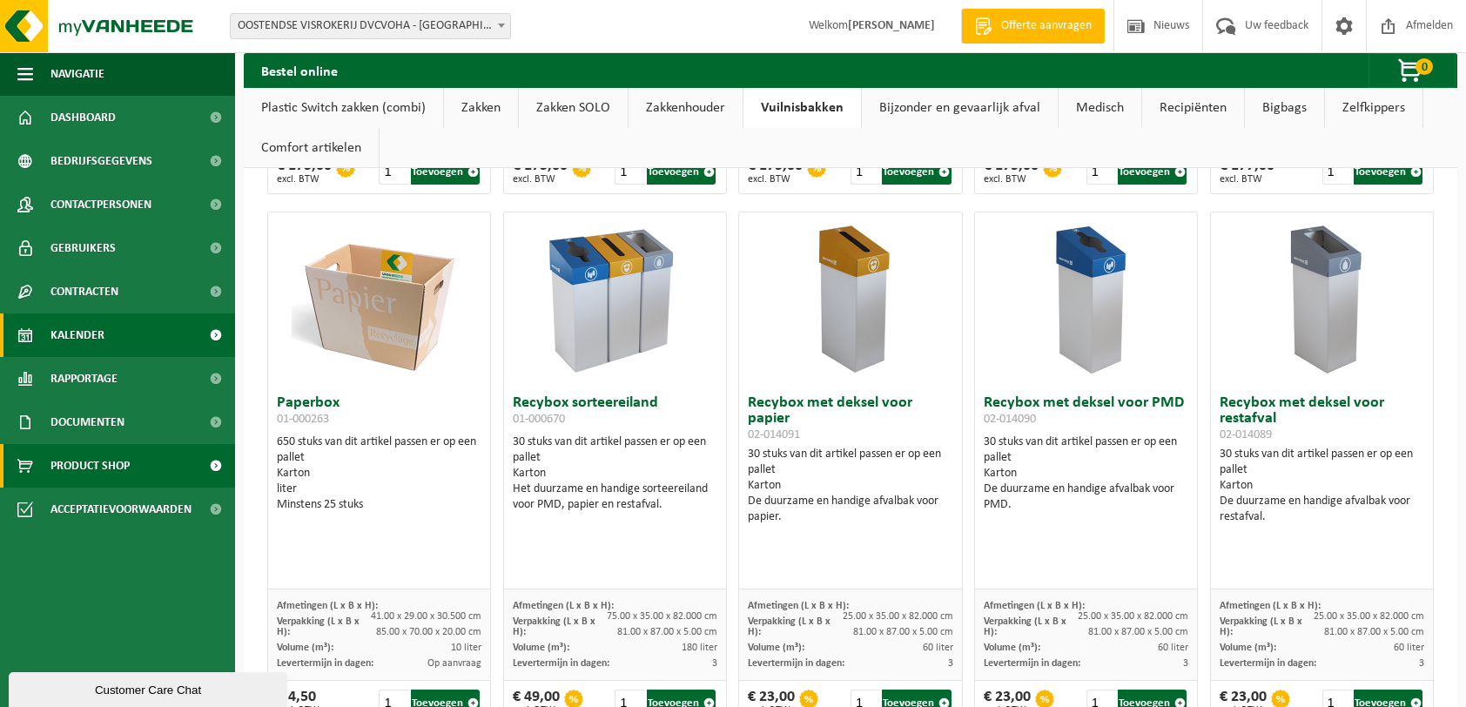
click at [87, 334] on span "Kalender" at bounding box center [77, 335] width 54 height 44
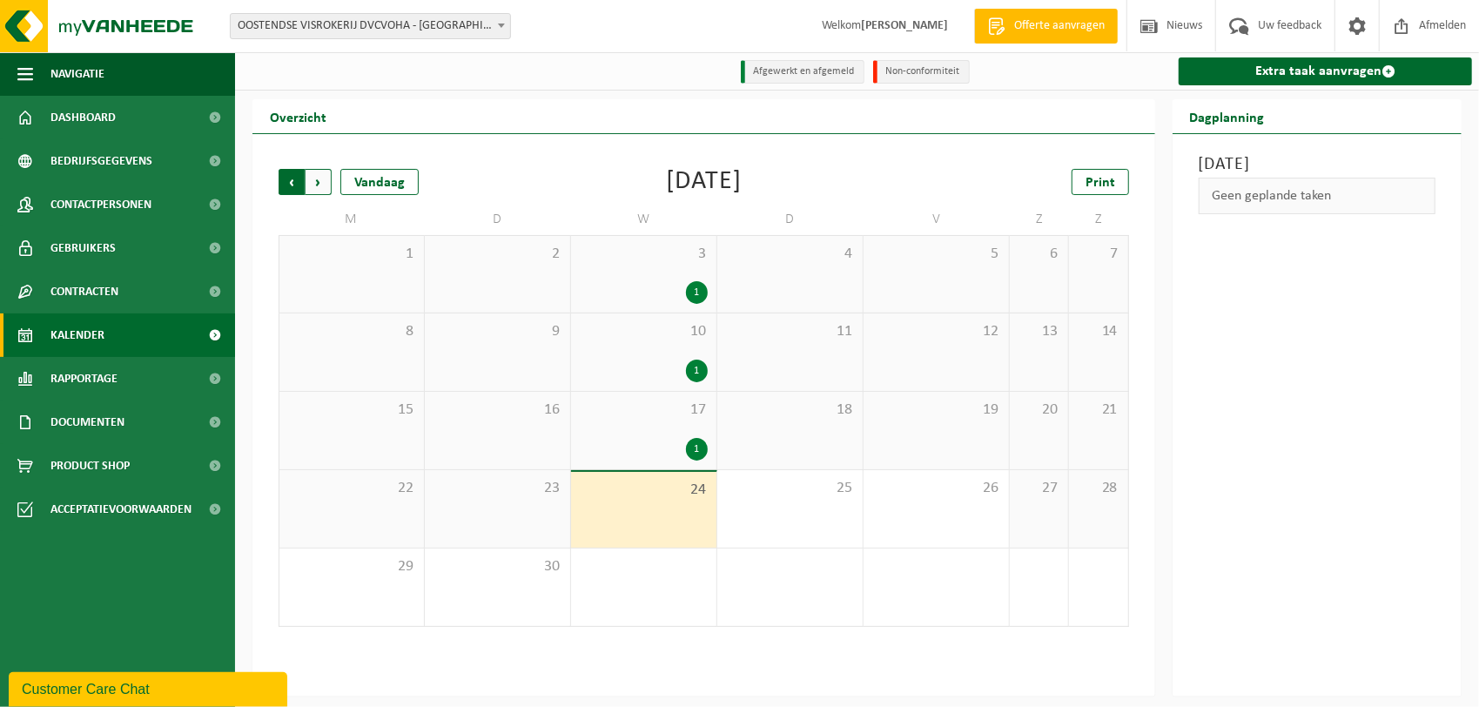
click at [324, 185] on span "Volgende" at bounding box center [319, 182] width 26 height 26
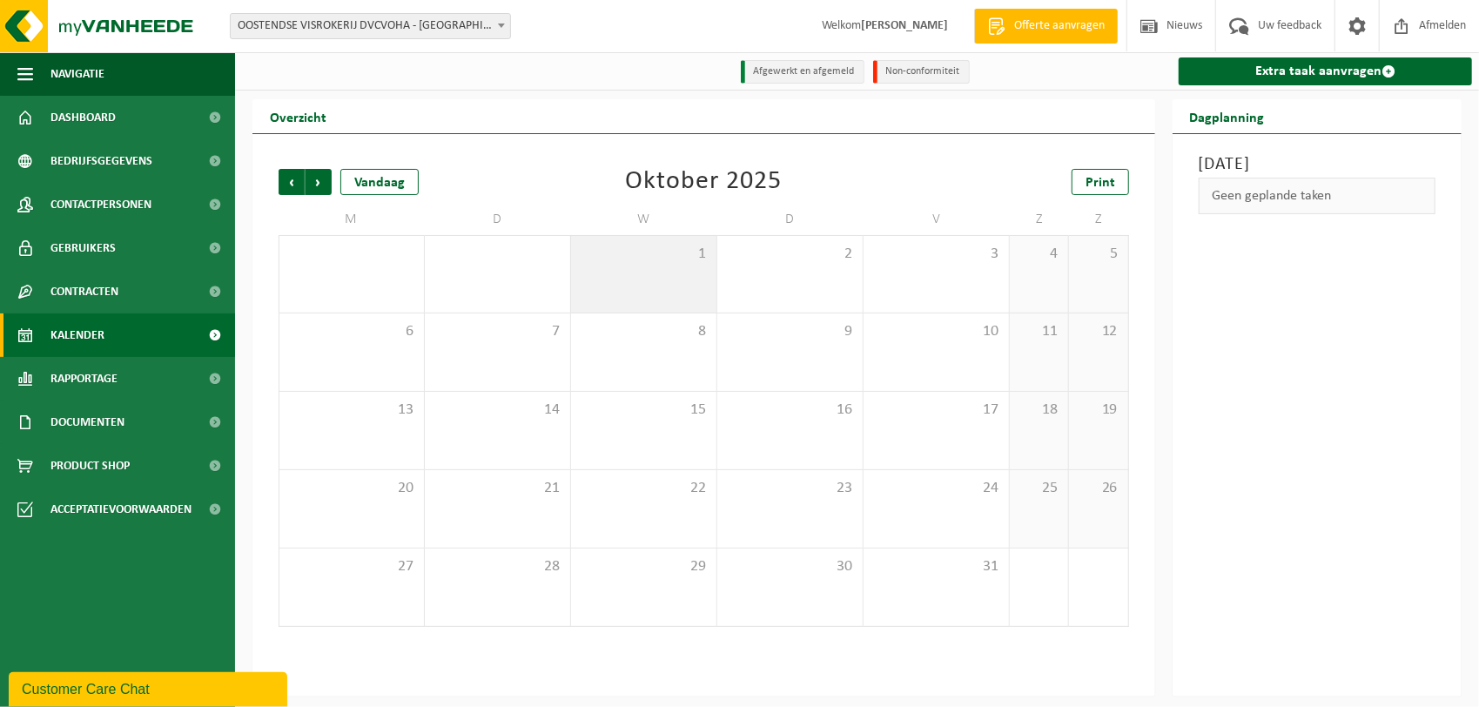
click at [686, 257] on span "1" at bounding box center [644, 254] width 128 height 19
click at [1337, 205] on div "Geen geplande taken" at bounding box center [1317, 196] width 237 height 37
click at [1338, 204] on div "Geen geplande taken" at bounding box center [1317, 196] width 237 height 37
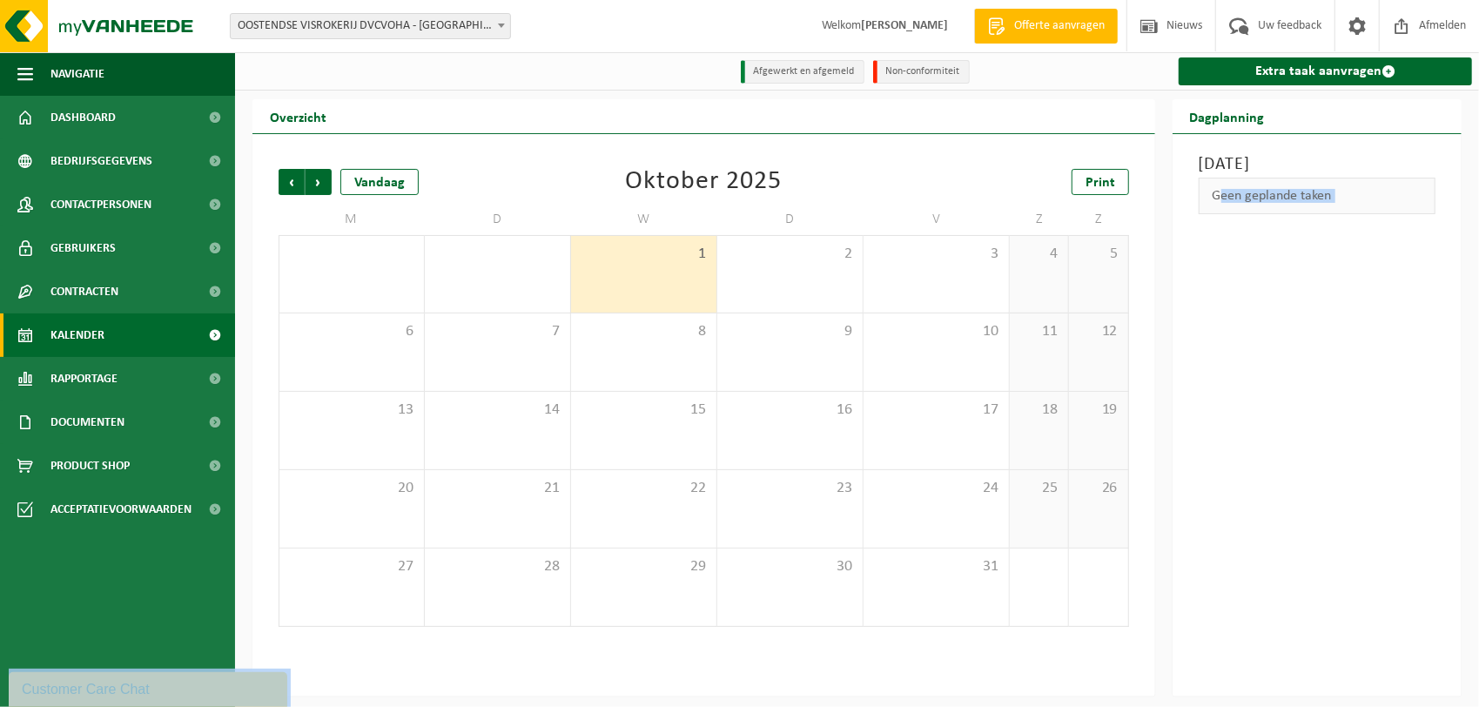
click at [1338, 204] on div "Geen geplande taken" at bounding box center [1317, 196] width 237 height 37
drag, startPoint x: 1338, startPoint y: 204, endPoint x: 1390, endPoint y: 329, distance: 135.5
click at [1388, 341] on div "Woensdag 1 oktober 2025 Geen geplande taken" at bounding box center [1317, 415] width 289 height 562
click at [1374, 75] on link "Extra taak aanvragen" at bounding box center [1325, 71] width 293 height 28
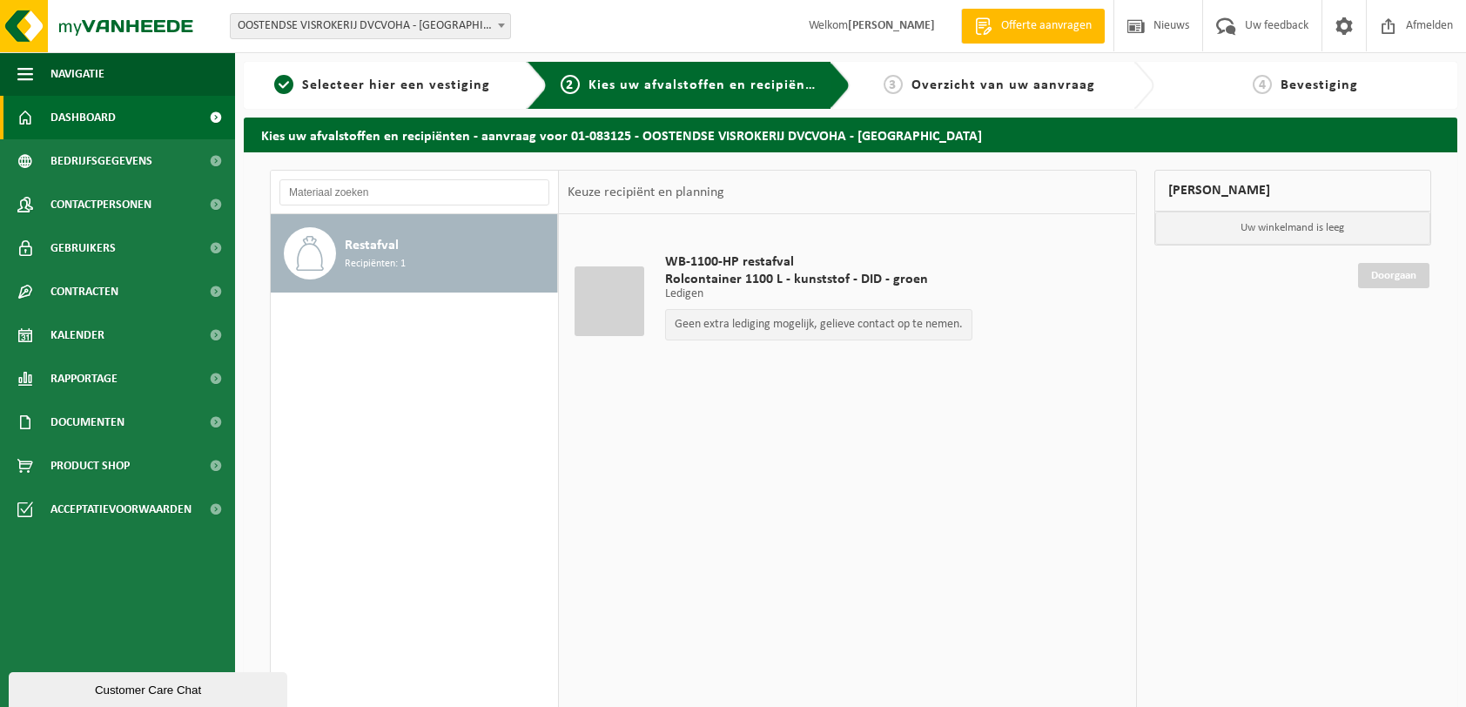
click at [84, 118] on span "Dashboard" at bounding box center [82, 118] width 65 height 44
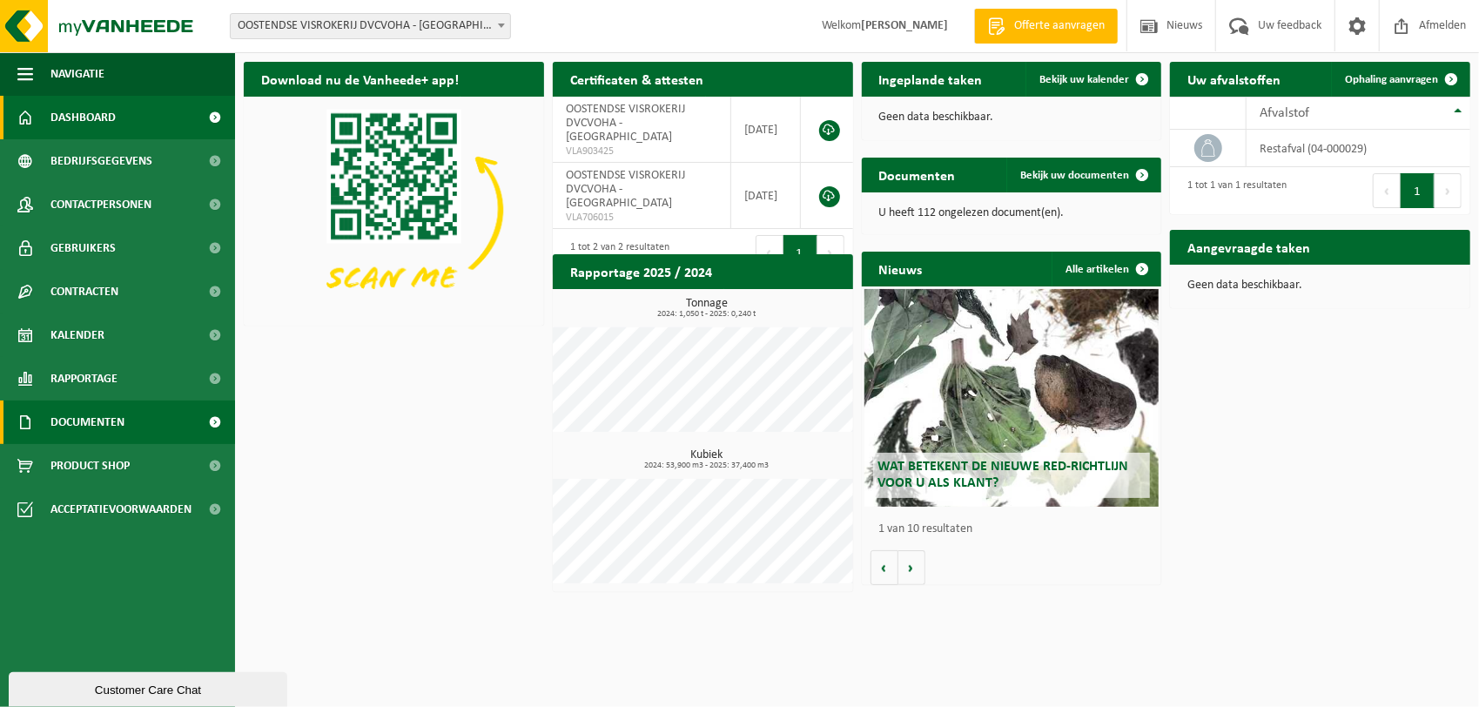
click at [98, 427] on span "Documenten" at bounding box center [87, 423] width 74 height 44
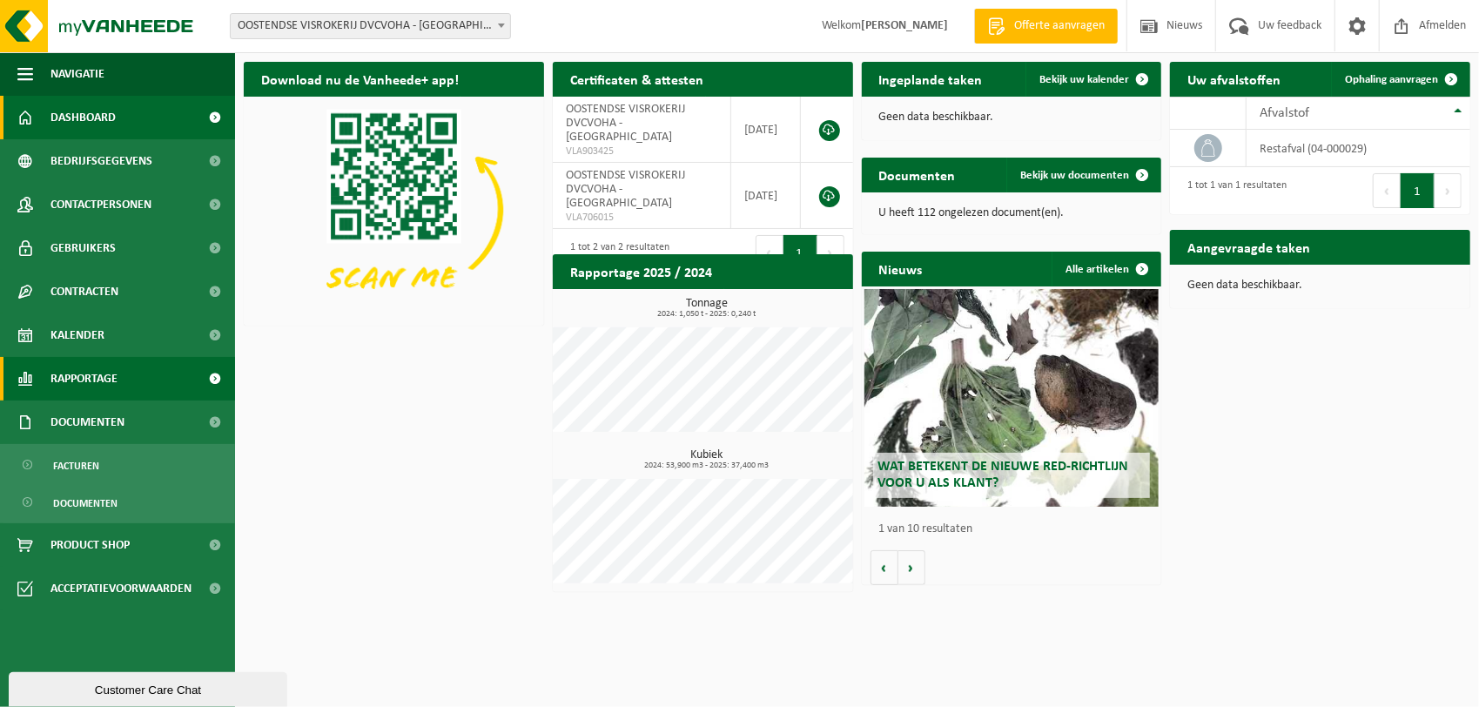
click at [89, 394] on span "Rapportage" at bounding box center [83, 379] width 67 height 44
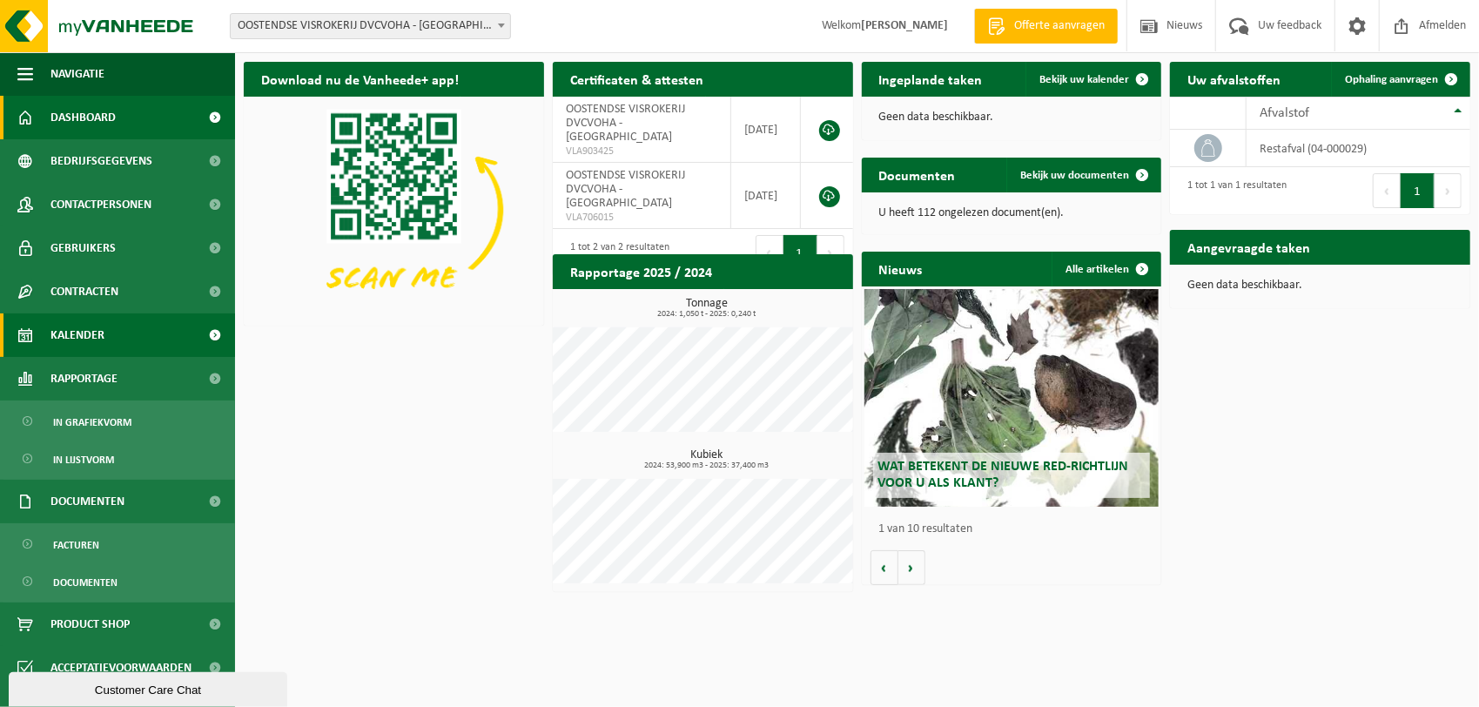
click at [54, 336] on span "Kalender" at bounding box center [77, 335] width 54 height 44
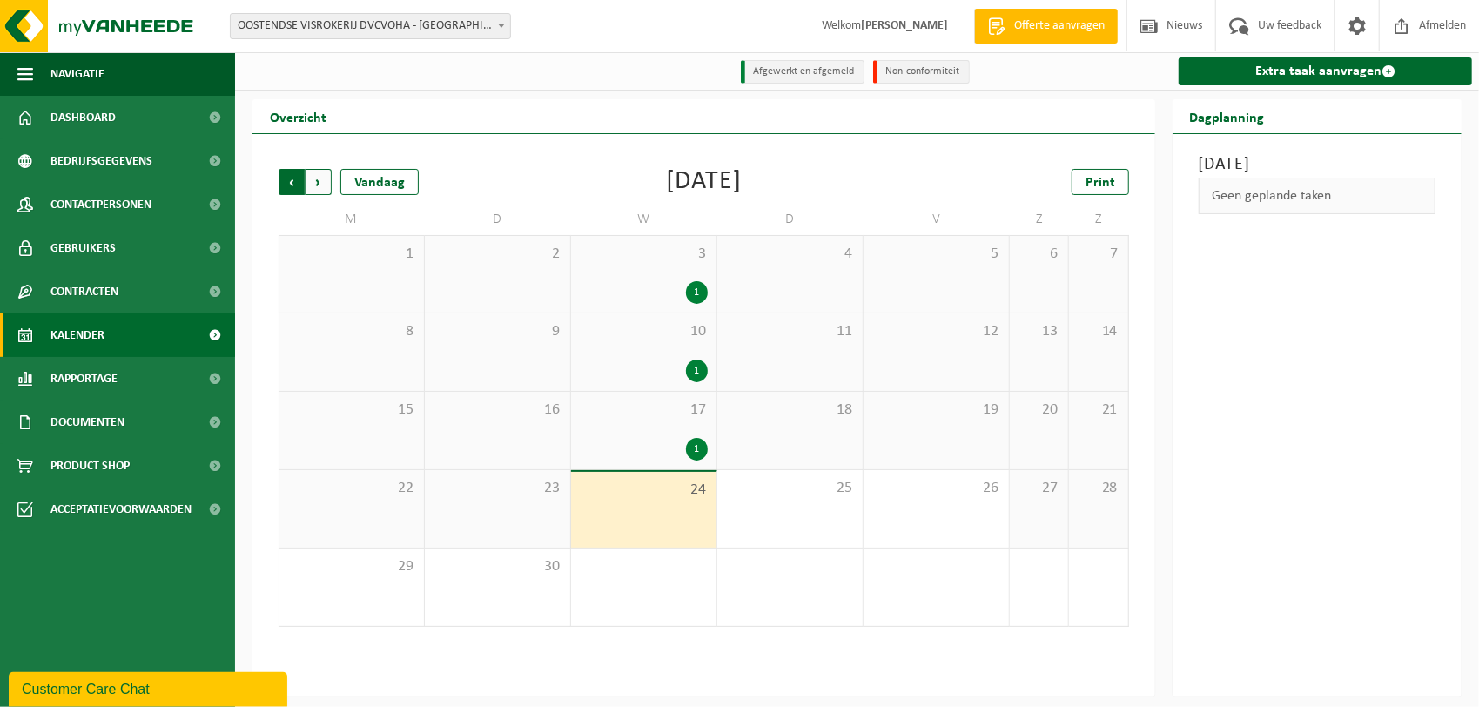
click at [317, 188] on span "Volgende" at bounding box center [319, 182] width 26 height 26
